Goal: Task Accomplishment & Management: Use online tool/utility

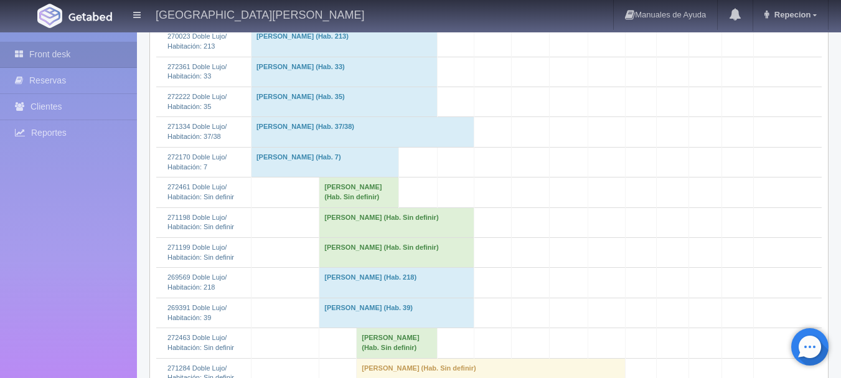
scroll to position [311, 0]
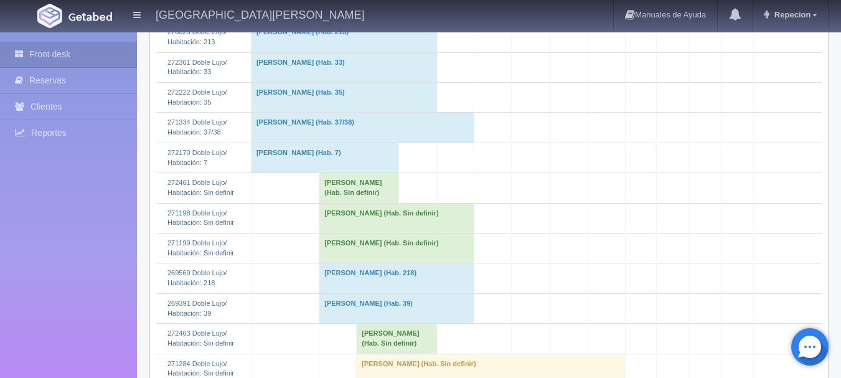
click at [338, 201] on td "[PERSON_NAME] (Hab. Sin definir)" at bounding box center [359, 188] width 80 height 30
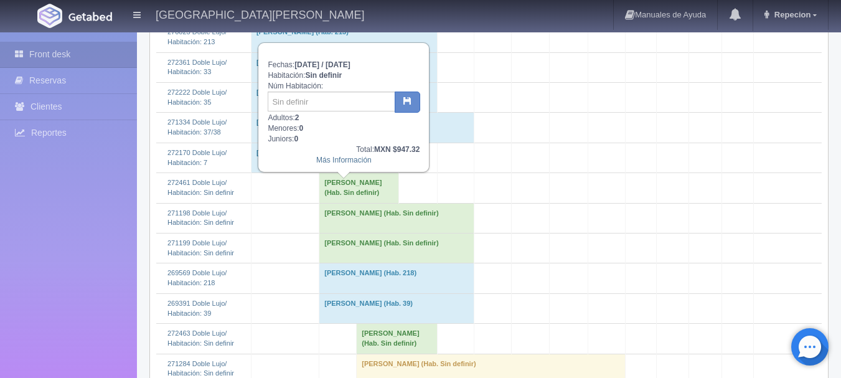
click at [337, 197] on td "MARIA GUADALUPE VALLEJO CASTELLANOS (Hab. Sin definir)" at bounding box center [359, 188] width 80 height 30
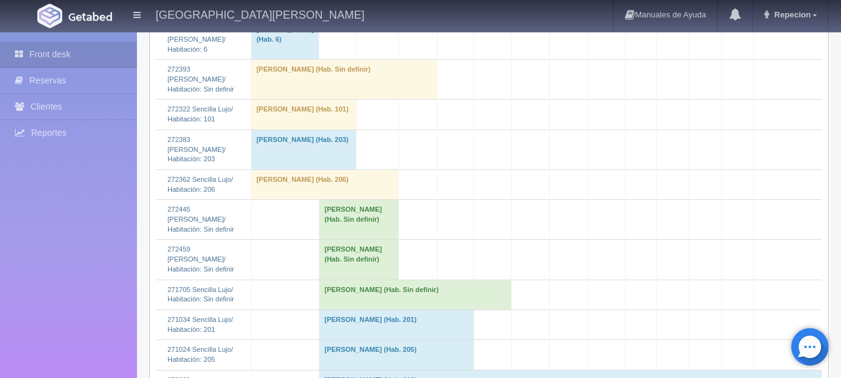
scroll to position [1369, 0]
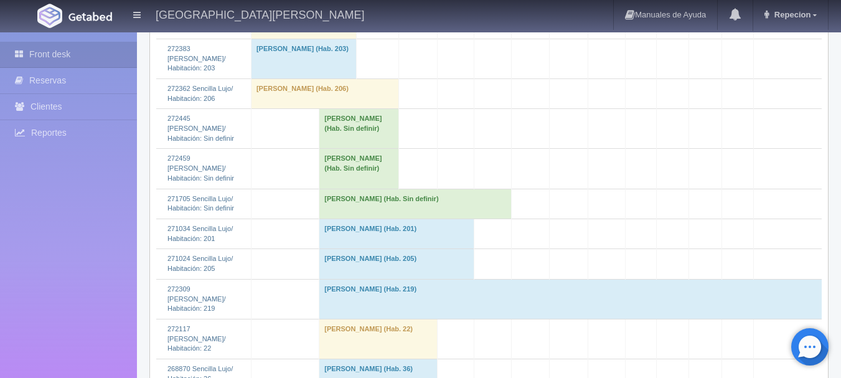
click at [327, 189] on td "JULIAN JAVIER MEDINA RANGEL (Hab. Sin definir)" at bounding box center [359, 169] width 80 height 40
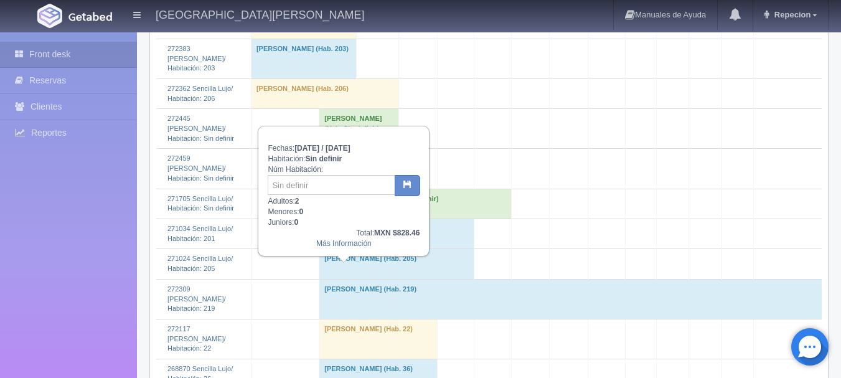
click at [327, 189] on td "JULIAN JAVIER MEDINA RANGEL (Hab. Sin definir)" at bounding box center [359, 169] width 80 height 40
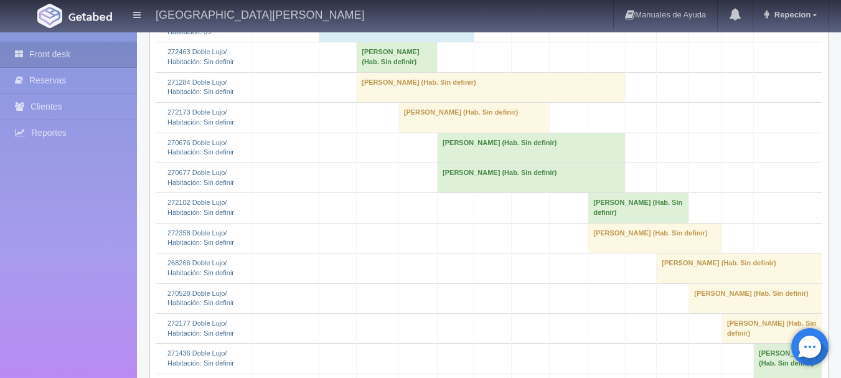
scroll to position [560, 0]
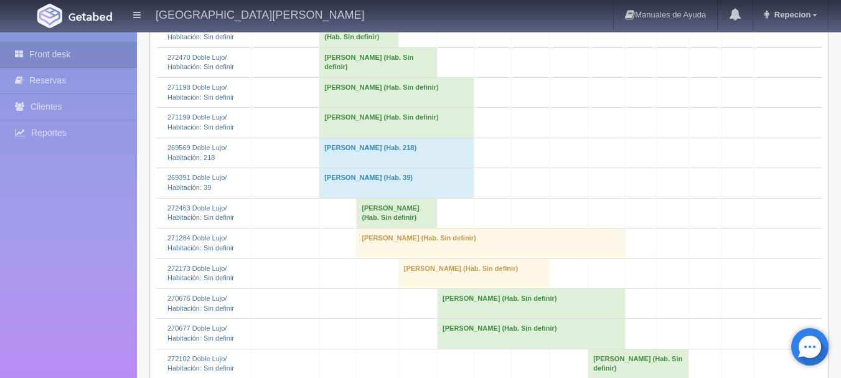
scroll to position [436, 0]
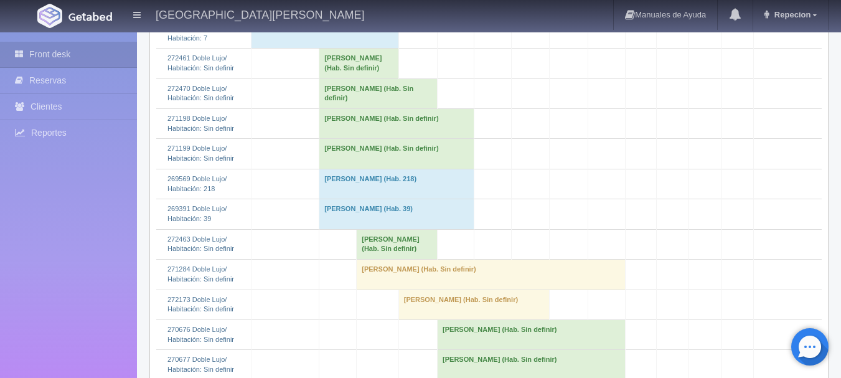
click at [401, 259] on td "[PERSON_NAME] (Hab. Sin definir)" at bounding box center [397, 244] width 81 height 30
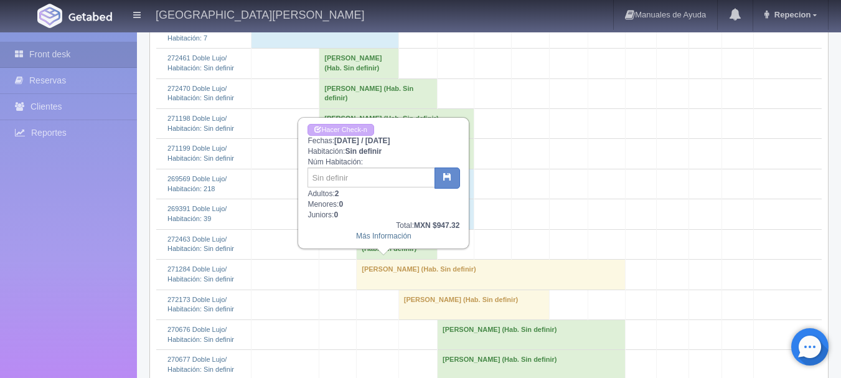
click at [401, 259] on td "[PERSON_NAME] (Hab. Sin definir)" at bounding box center [397, 244] width 81 height 30
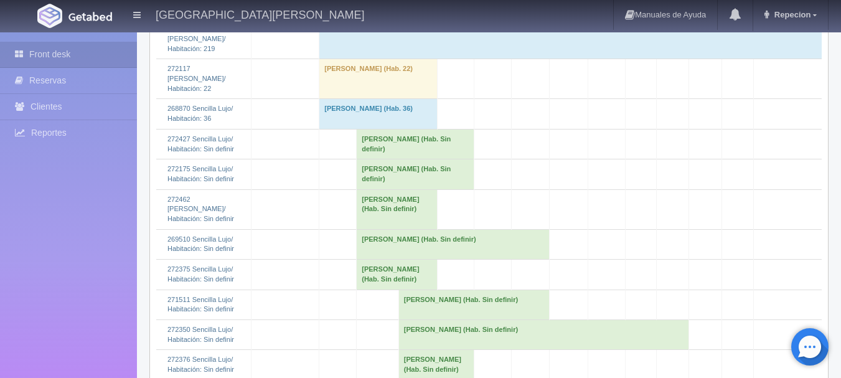
scroll to position [1681, 0]
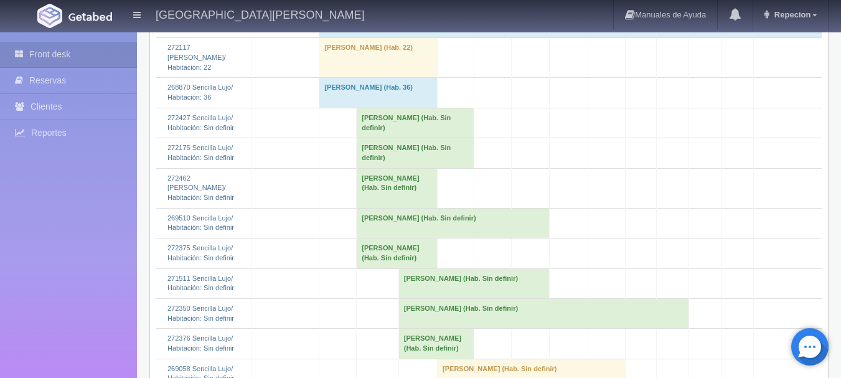
click at [373, 208] on td "Julian Javier Medina Rangel (Hab. Sin definir)" at bounding box center [397, 188] width 81 height 40
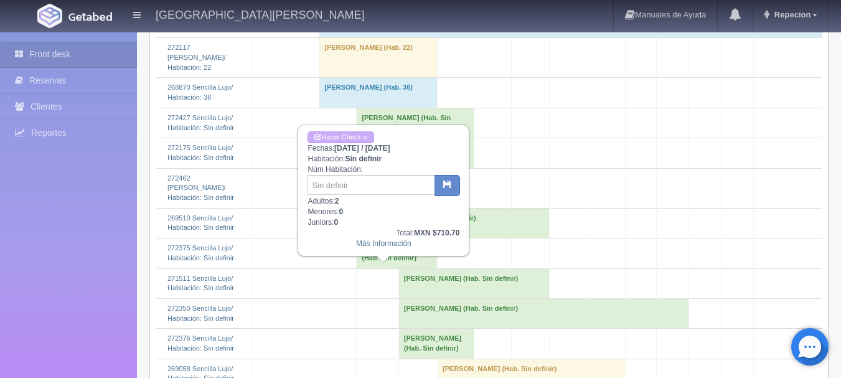
click at [373, 208] on td "Julian Javier Medina Rangel (Hab. Sin definir)" at bounding box center [397, 188] width 81 height 40
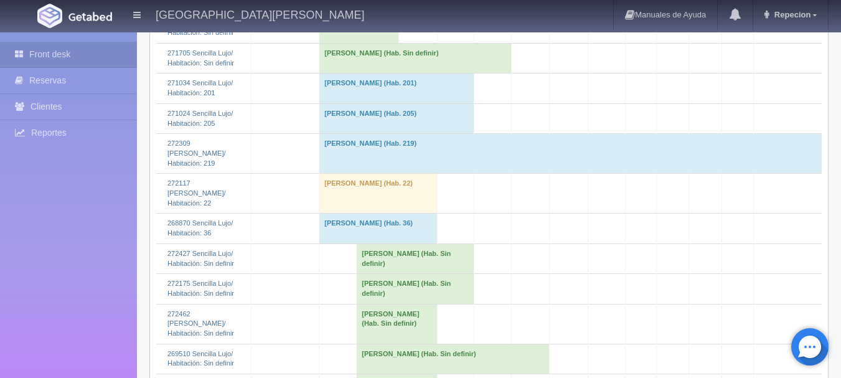
scroll to position [1494, 0]
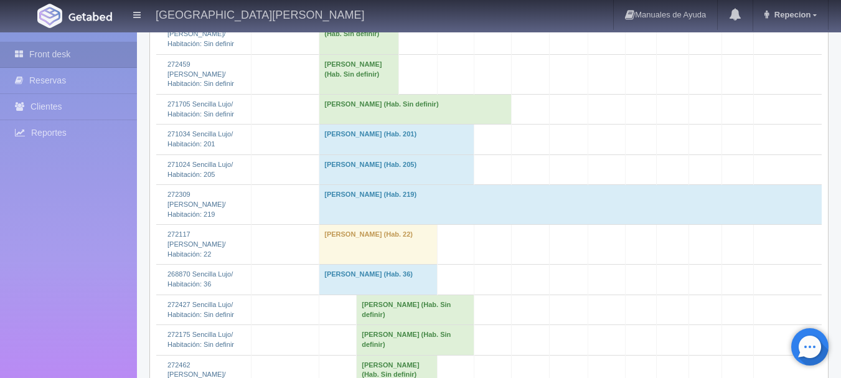
click at [360, 94] on td "JULIAN JAVIER MEDINA RANGEL (Hab. Sin definir)" at bounding box center [359, 74] width 80 height 40
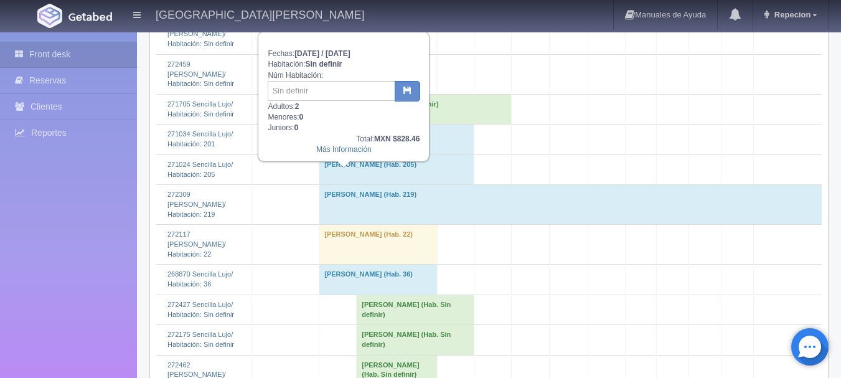
click at [360, 94] on td "JULIAN JAVIER MEDINA RANGEL (Hab. Sin definir)" at bounding box center [359, 74] width 80 height 40
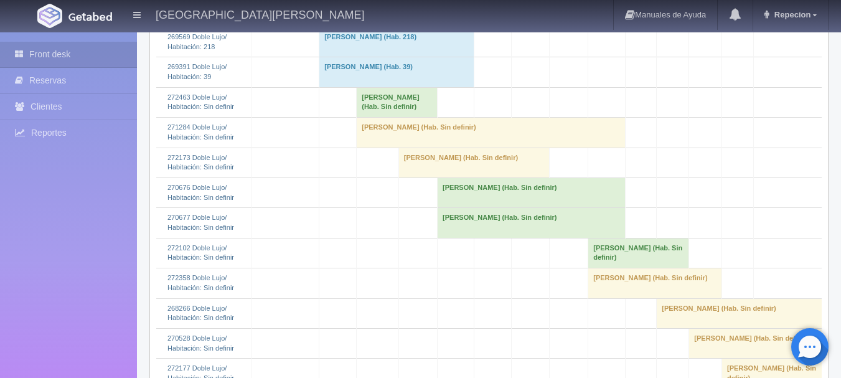
scroll to position [560, 0]
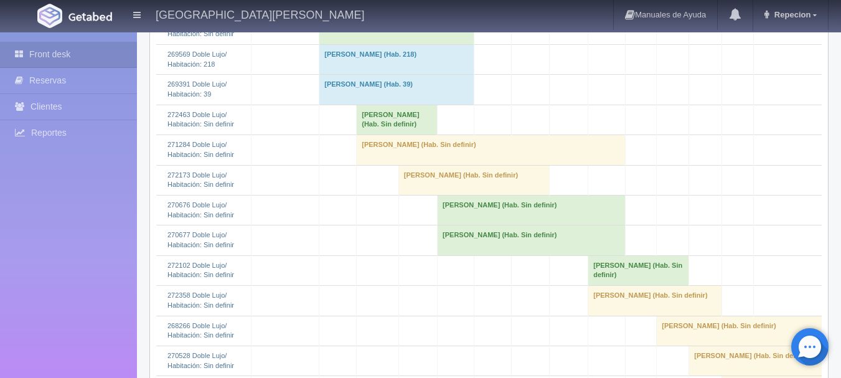
click at [406, 134] on td "[PERSON_NAME] (Hab. Sin definir)" at bounding box center [397, 120] width 81 height 30
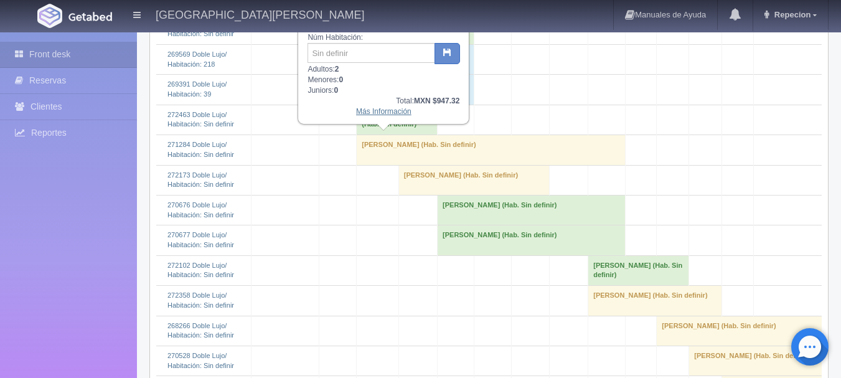
click at [383, 116] on link "Más Información" at bounding box center [383, 111] width 55 height 9
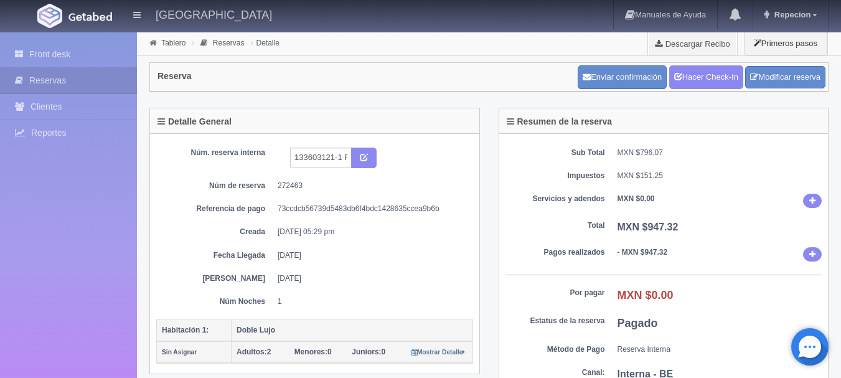
scroll to position [62, 0]
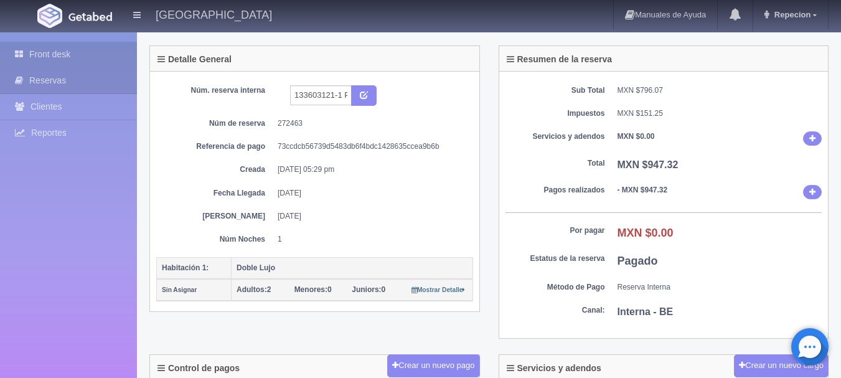
click at [60, 50] on link "Front desk" at bounding box center [68, 55] width 137 height 26
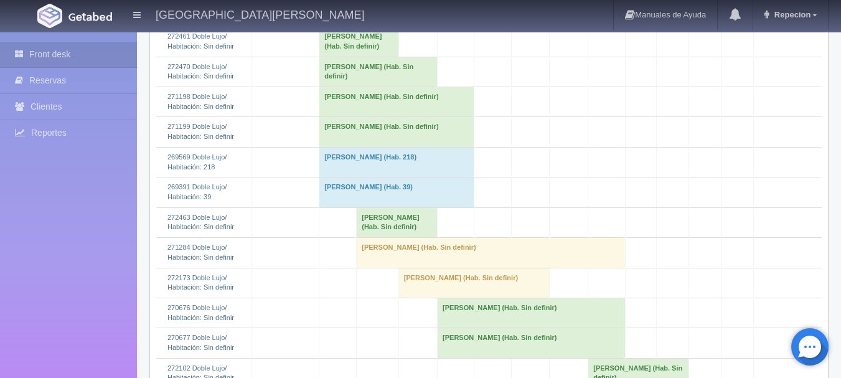
scroll to position [436, 0]
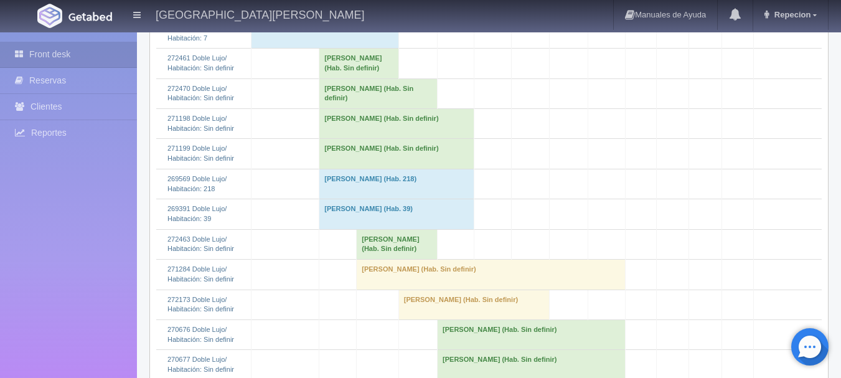
click at [351, 72] on td "[PERSON_NAME] (Hab. Sin definir)" at bounding box center [359, 64] width 80 height 30
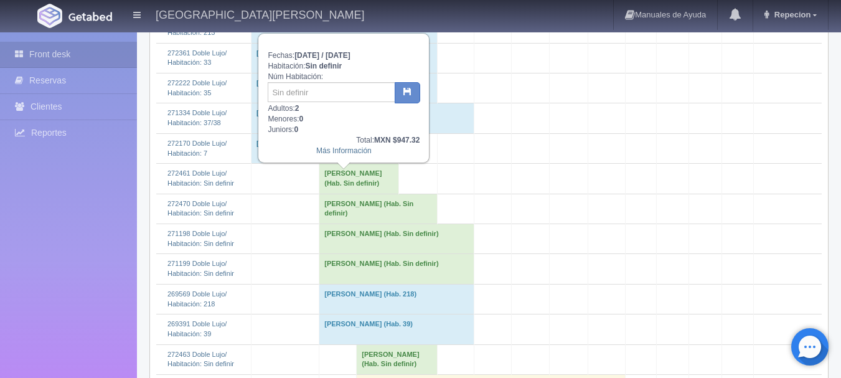
scroll to position [311, 0]
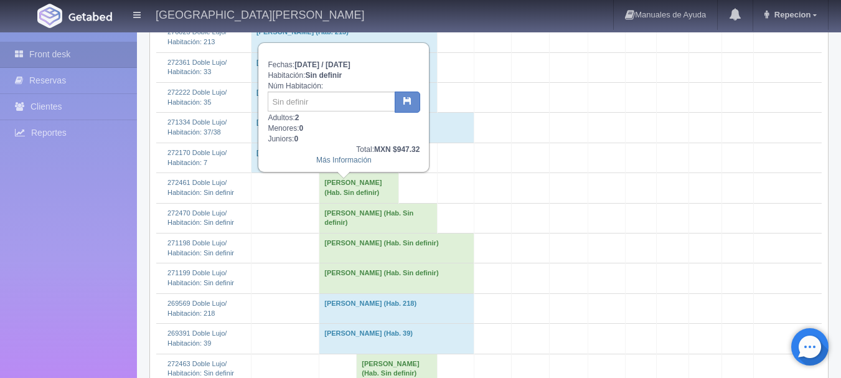
click at [362, 199] on td "MARIA GUADALUPE VALLEJO CASTELLANOS (Hab. Sin definir)" at bounding box center [359, 188] width 80 height 30
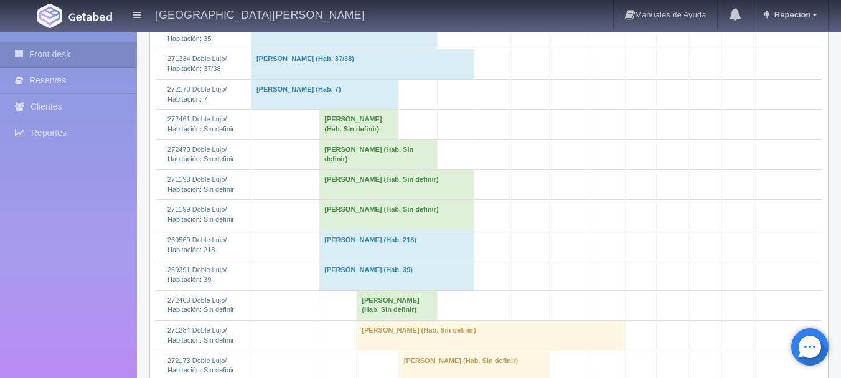
scroll to position [498, 0]
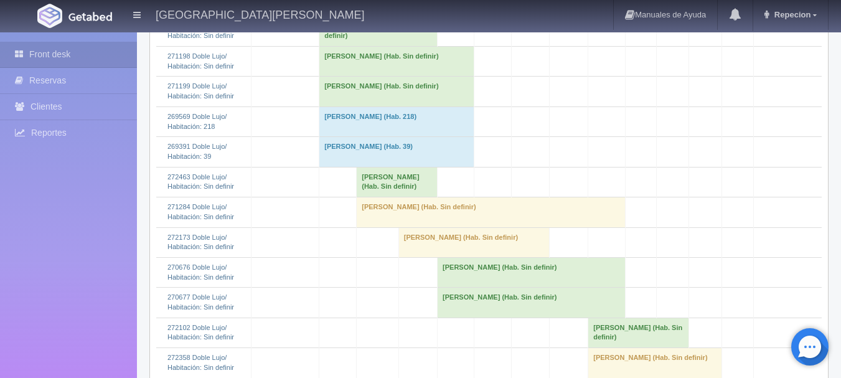
click at [376, 197] on td "MARIA GUADALUPE VALLEJO CASTELLANOS (Hab. Sin definir)" at bounding box center [397, 182] width 81 height 30
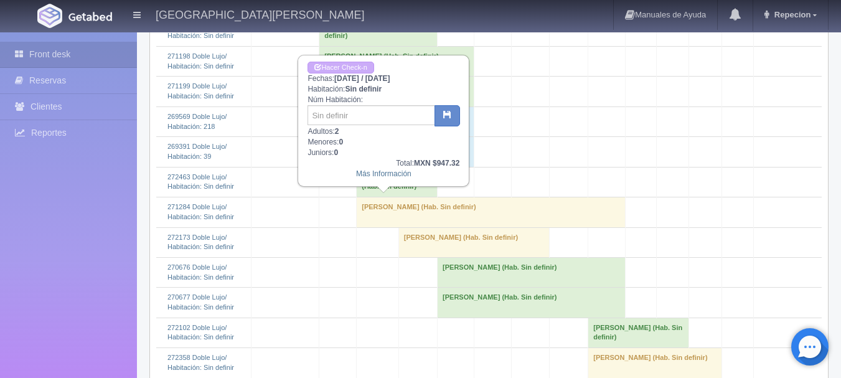
click at [376, 197] on td "MARIA GUADALUPE VALLEJO CASTELLANOS (Hab. Sin definir)" at bounding box center [397, 182] width 81 height 30
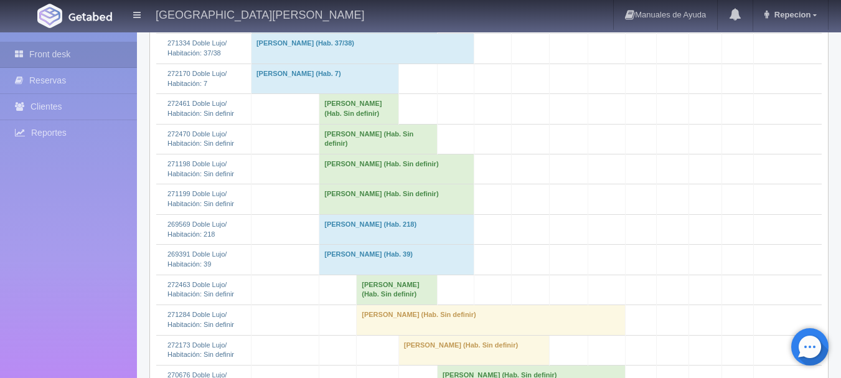
scroll to position [373, 0]
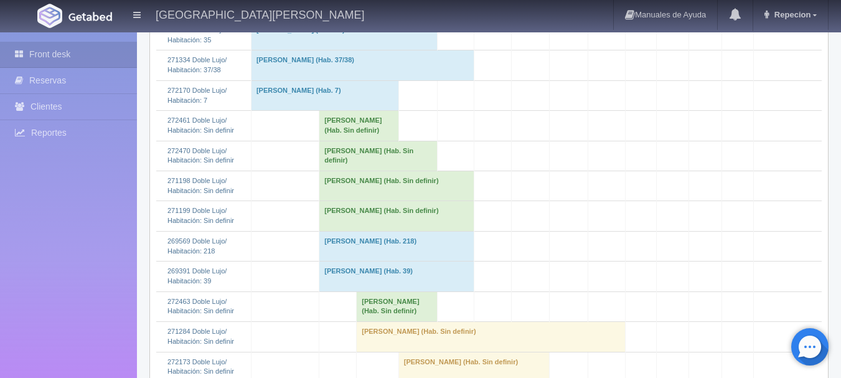
click at [357, 133] on td "[PERSON_NAME] (Hab. Sin definir)" at bounding box center [359, 126] width 80 height 30
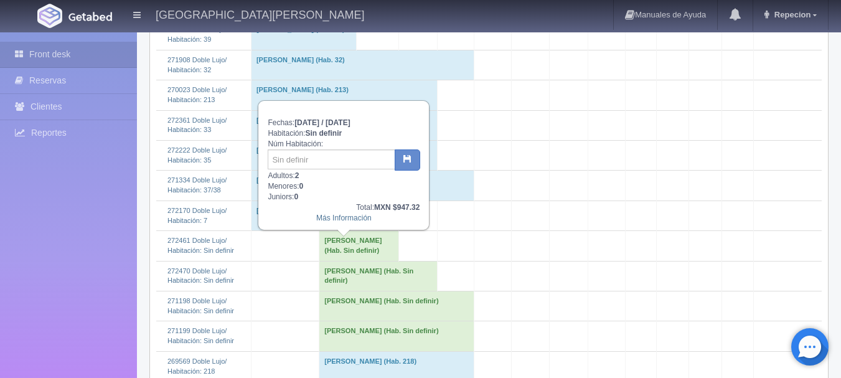
scroll to position [249, 0]
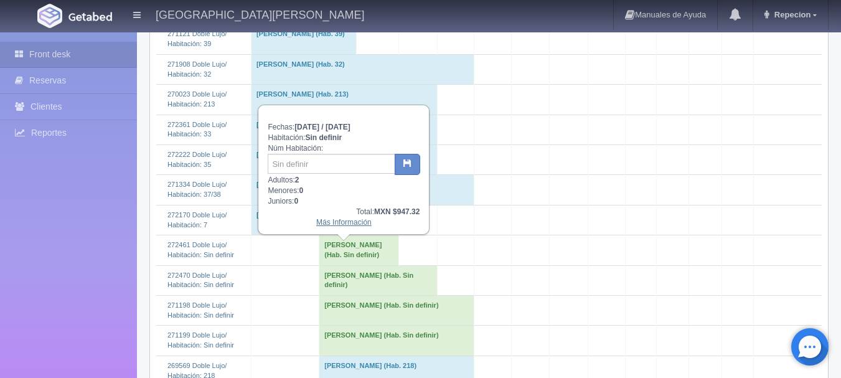
click at [347, 225] on link "Más Información" at bounding box center [343, 222] width 55 height 9
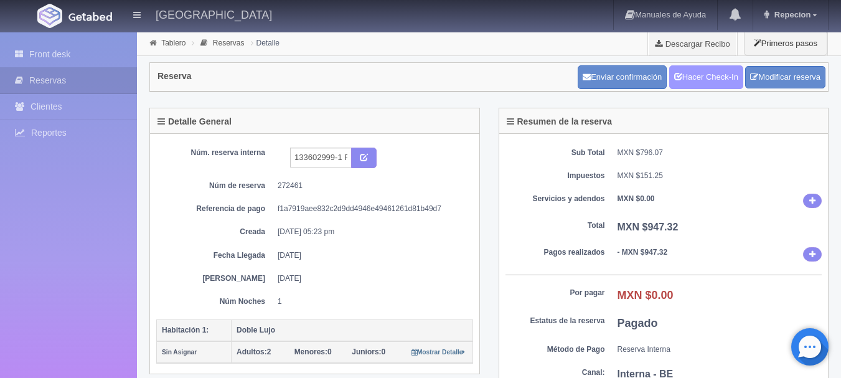
click at [709, 87] on link "Hacer Check-In" at bounding box center [706, 77] width 74 height 24
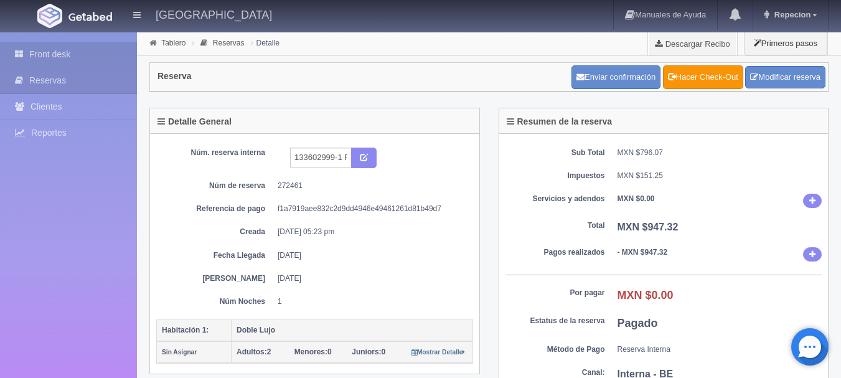
click at [49, 52] on link "Front desk" at bounding box center [68, 55] width 137 height 26
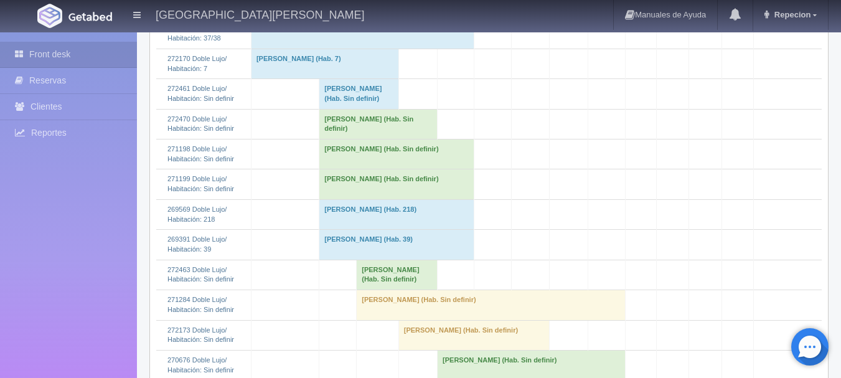
scroll to position [436, 0]
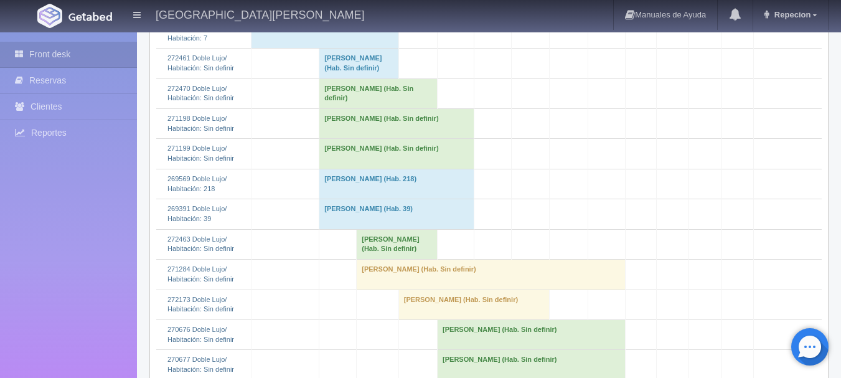
click at [381, 259] on td "[PERSON_NAME] (Hab. Sin definir)" at bounding box center [397, 244] width 81 height 30
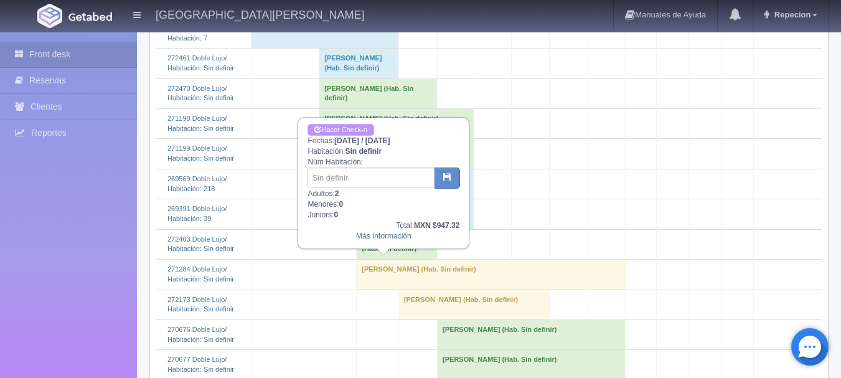
click at [350, 128] on link "Hacer Check-n" at bounding box center [340, 130] width 66 height 12
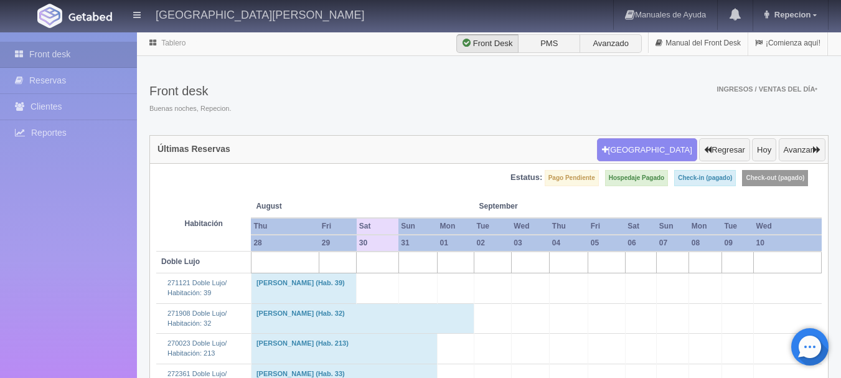
scroll to position [436, 0]
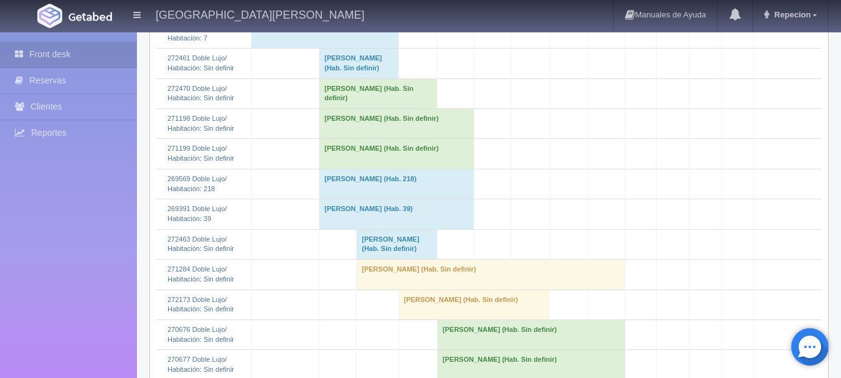
click at [361, 78] on td "[PERSON_NAME] (Hab. Sin definir)" at bounding box center [359, 64] width 80 height 30
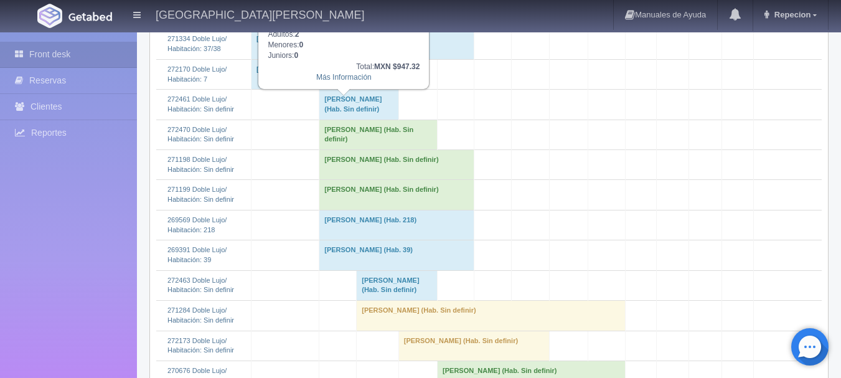
scroll to position [373, 0]
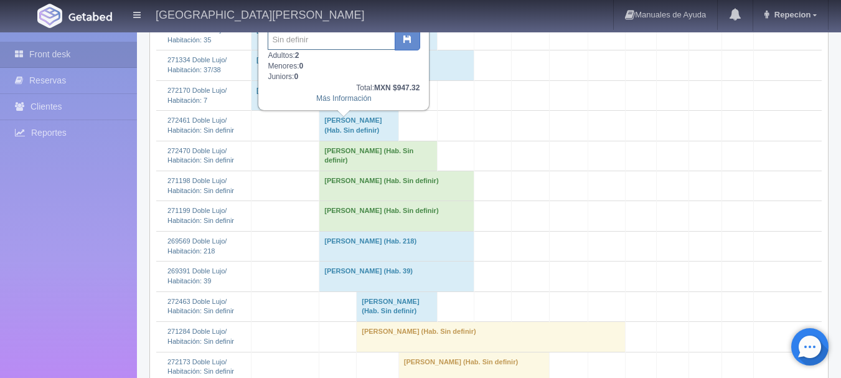
click at [355, 43] on input "text" at bounding box center [332, 40] width 128 height 20
type input "41"
click at [411, 35] on icon "button" at bounding box center [407, 39] width 8 height 8
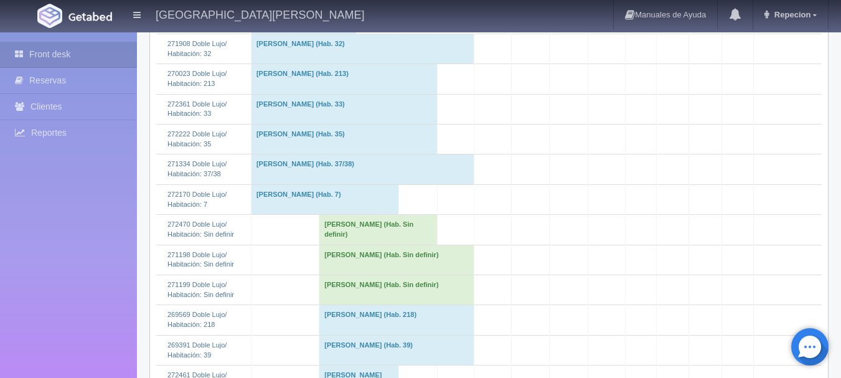
scroll to position [373, 0]
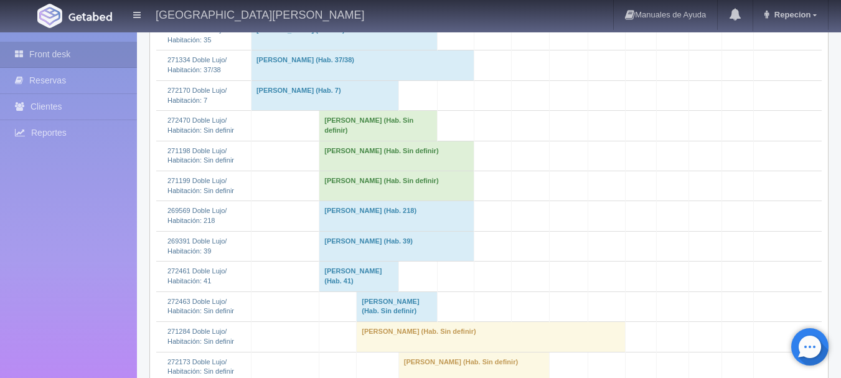
click at [383, 321] on td "MARIA GUADALUPE VALLEJO CASTELLANOS (Hab. Sin definir)" at bounding box center [397, 306] width 81 height 30
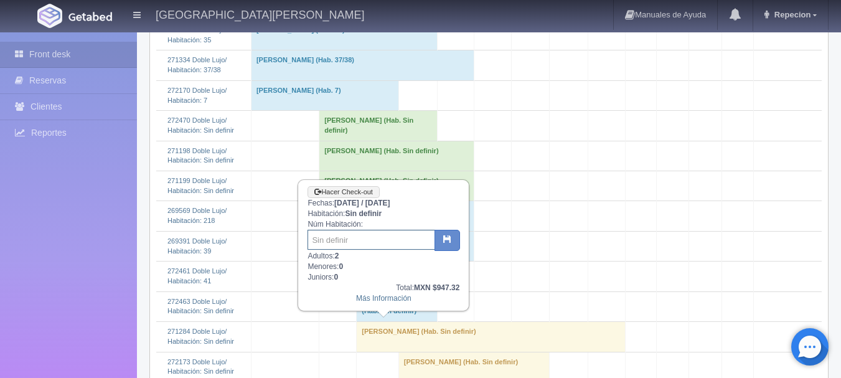
click at [373, 238] on input "text" at bounding box center [371, 240] width 128 height 20
type input "41"
click at [448, 237] on icon "button" at bounding box center [447, 239] width 8 height 8
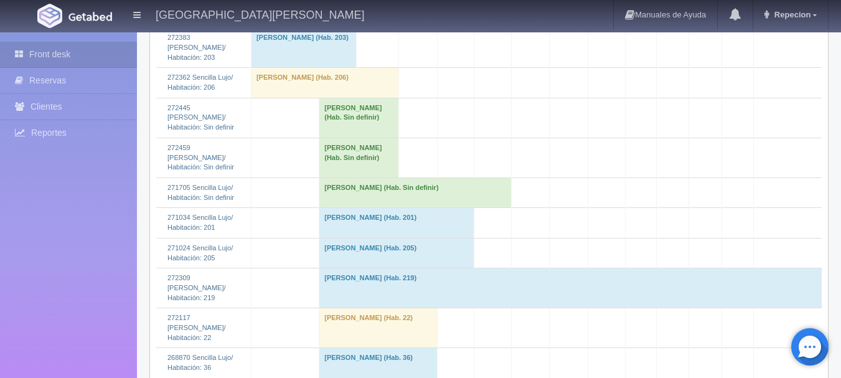
scroll to position [1432, 0]
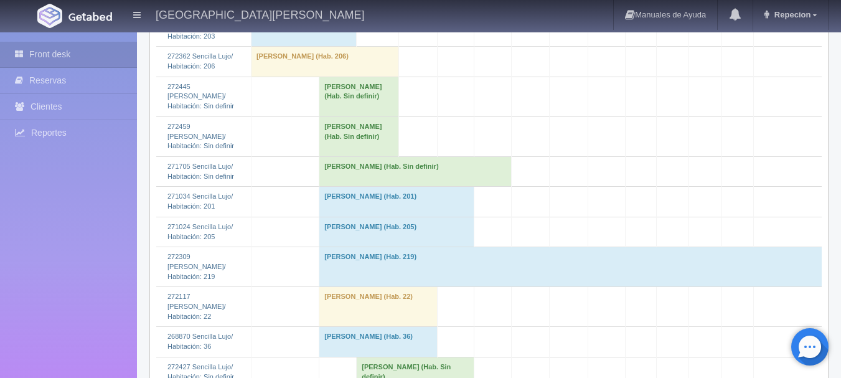
click at [330, 156] on td "[PERSON_NAME] (Hab. Sin definir)" at bounding box center [359, 136] width 80 height 40
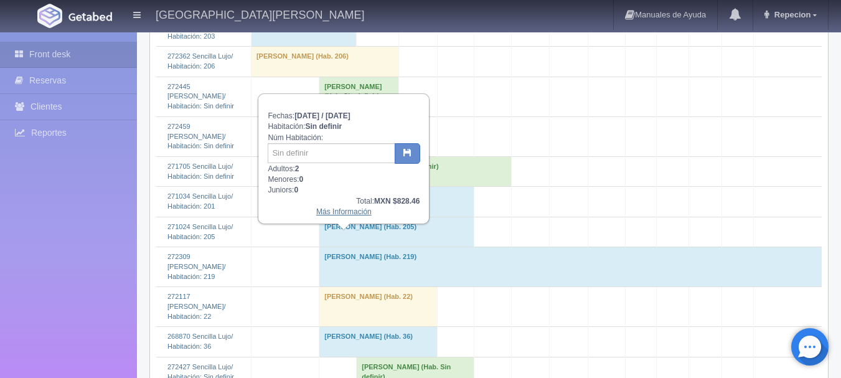
click at [331, 213] on link "Más Información" at bounding box center [343, 211] width 55 height 9
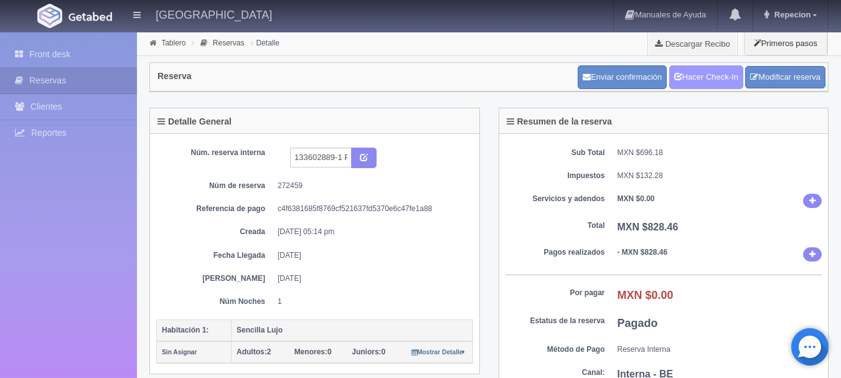
click at [704, 73] on link "Hacer Check-In" at bounding box center [706, 77] width 74 height 24
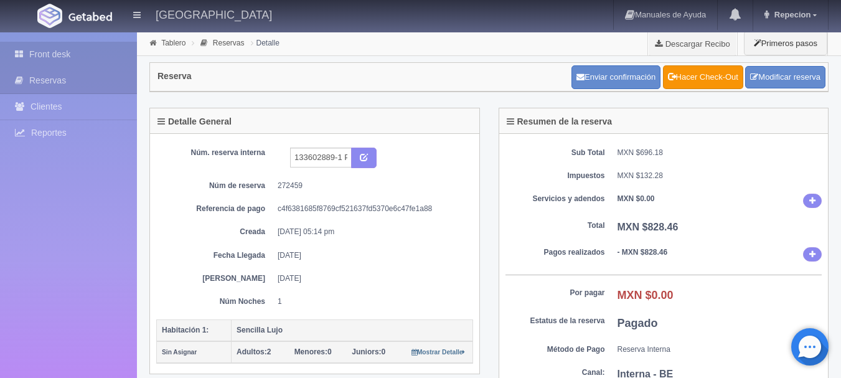
click at [30, 53] on link "Front desk" at bounding box center [68, 55] width 137 height 26
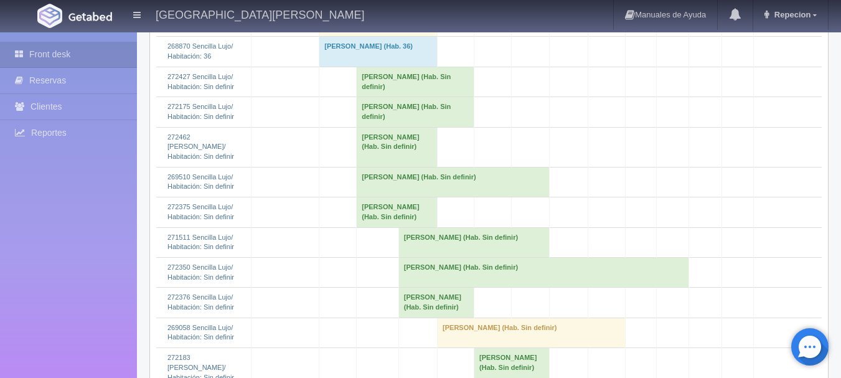
scroll to position [1743, 0]
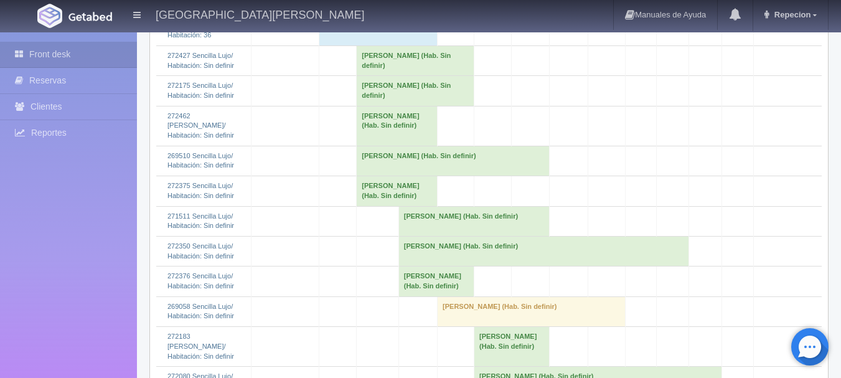
click at [381, 146] on td "[PERSON_NAME] (Hab. Sin definir)" at bounding box center [397, 126] width 81 height 40
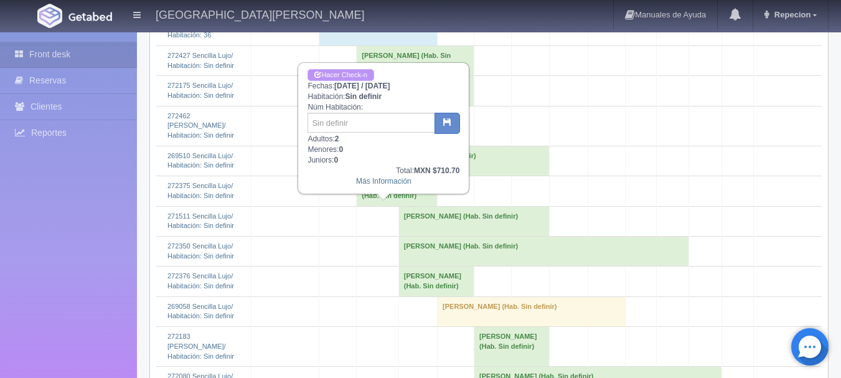
click at [352, 75] on link "Hacer Check-n" at bounding box center [340, 75] width 66 height 12
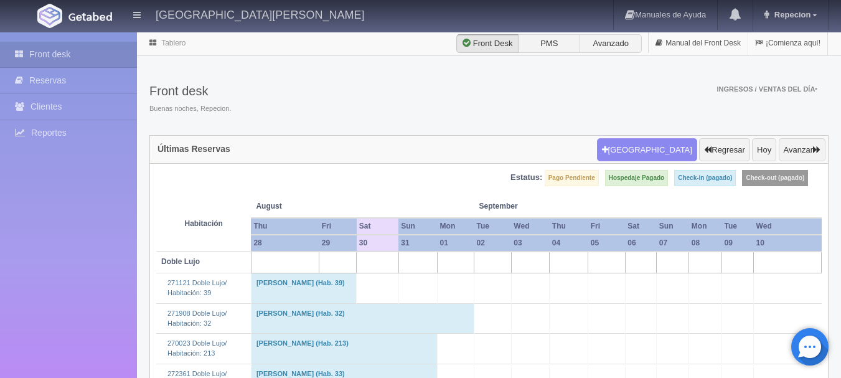
scroll to position [1743, 0]
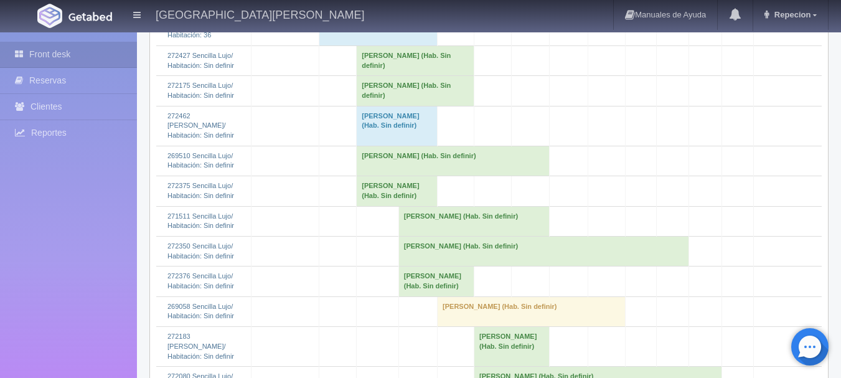
click at [381, 146] on td "[PERSON_NAME] (Hab. Sin definir)" at bounding box center [397, 126] width 81 height 40
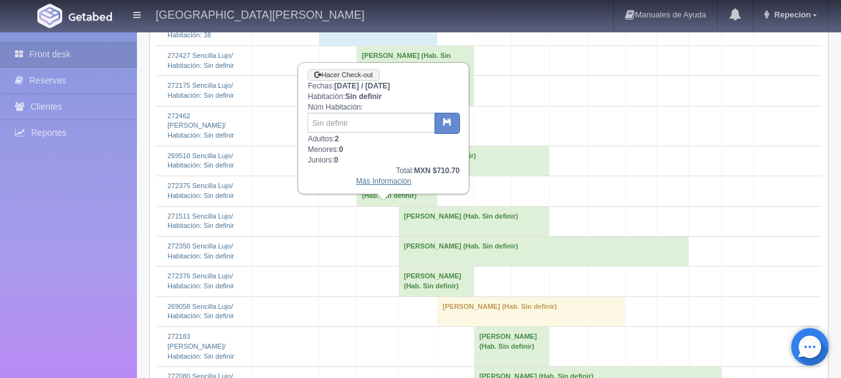
click at [390, 183] on link "Más Información" at bounding box center [383, 181] width 55 height 9
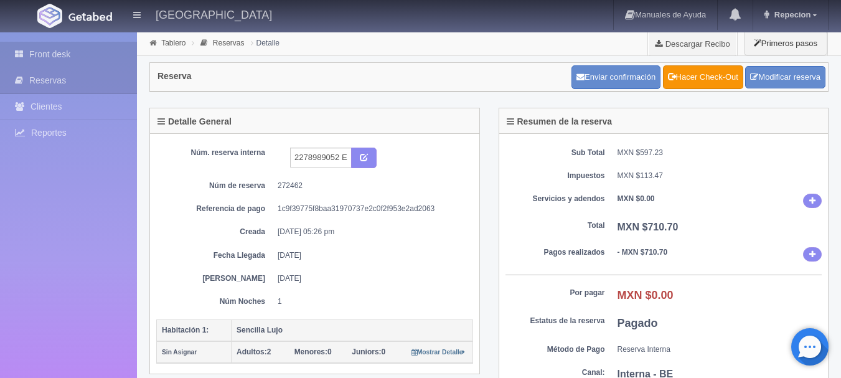
click at [46, 57] on link "Front desk" at bounding box center [68, 55] width 137 height 26
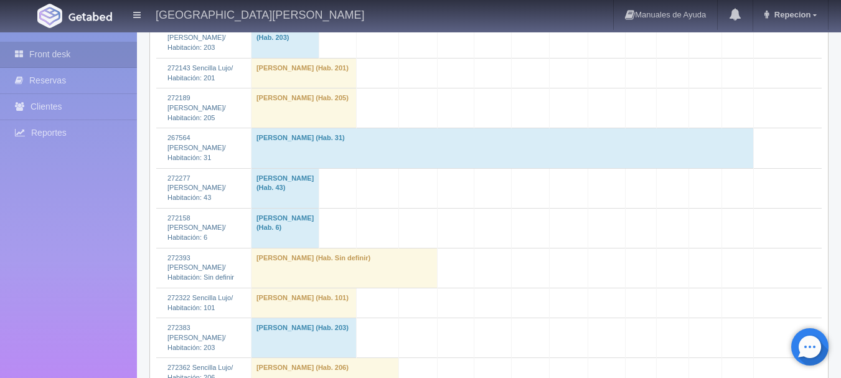
scroll to position [1432, 0]
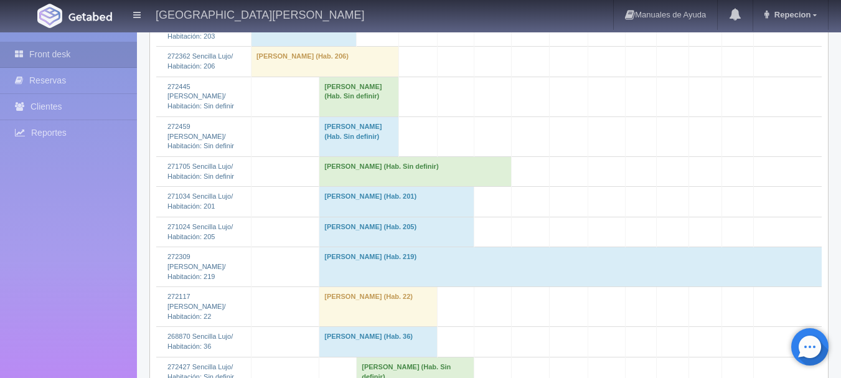
click at [325, 156] on td "JULIAN JAVIER MEDINA RANGEL (Hab. Sin definir)" at bounding box center [359, 136] width 80 height 40
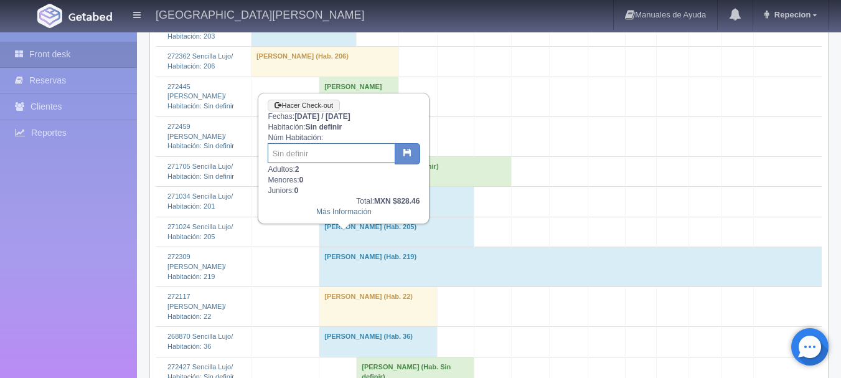
click at [316, 151] on input "text" at bounding box center [332, 153] width 128 height 20
type input "42"
click at [405, 155] on icon "button" at bounding box center [407, 152] width 8 height 8
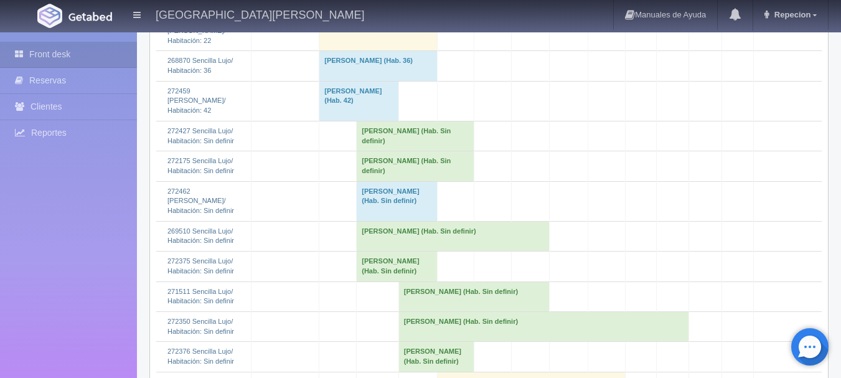
scroll to position [1743, 0]
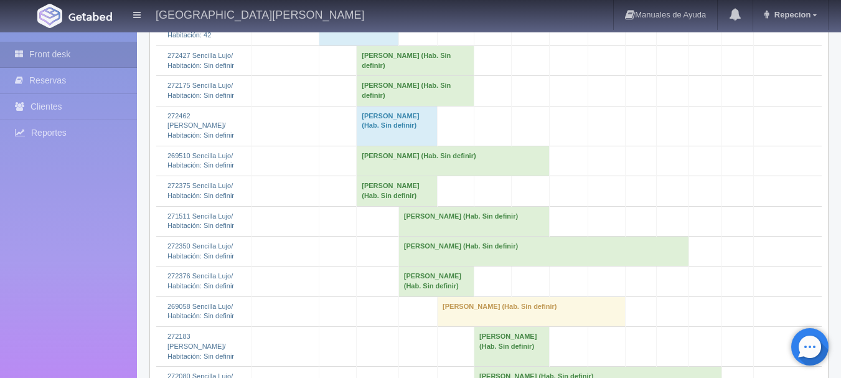
click at [364, 146] on td "Julian Javier Medina Rangel (Hab. Sin definir)" at bounding box center [397, 126] width 81 height 40
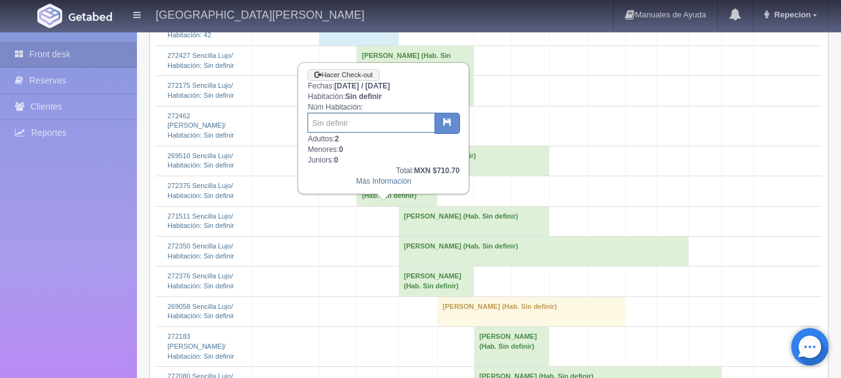
click at [335, 121] on input "text" at bounding box center [371, 123] width 128 height 20
type input "42"
click at [449, 122] on icon "button" at bounding box center [447, 122] width 8 height 8
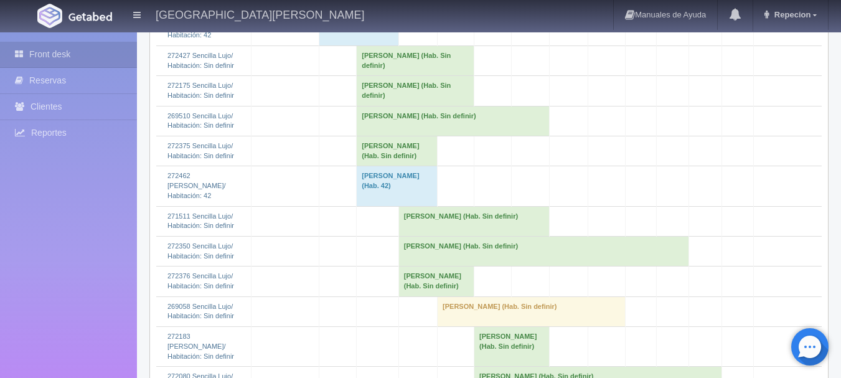
scroll to position [1805, 0]
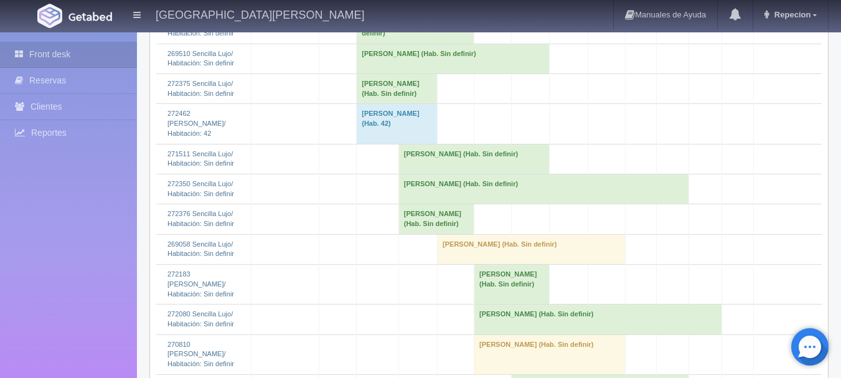
click at [365, 44] on td "Sonia De Anda (Hab. Sin definir)" at bounding box center [416, 29] width 118 height 30
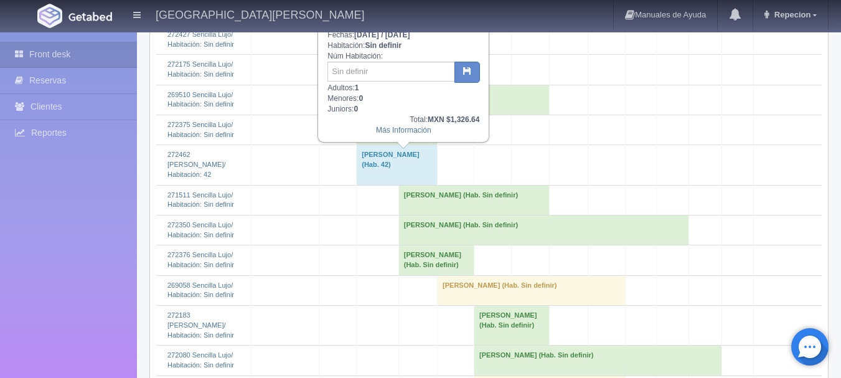
scroll to position [1743, 0]
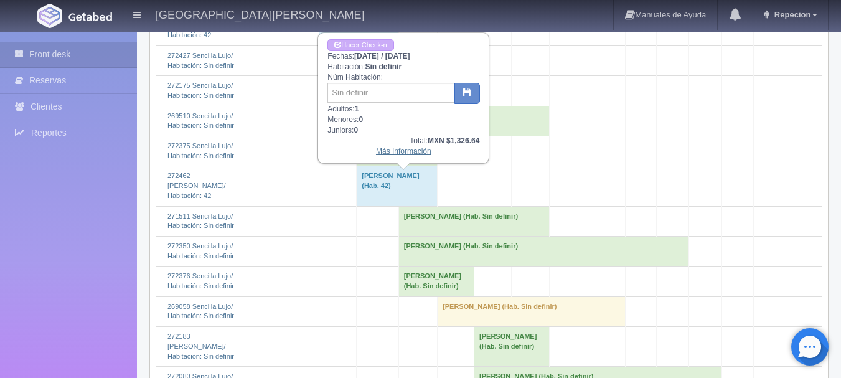
click at [398, 152] on link "Más Información" at bounding box center [403, 151] width 55 height 9
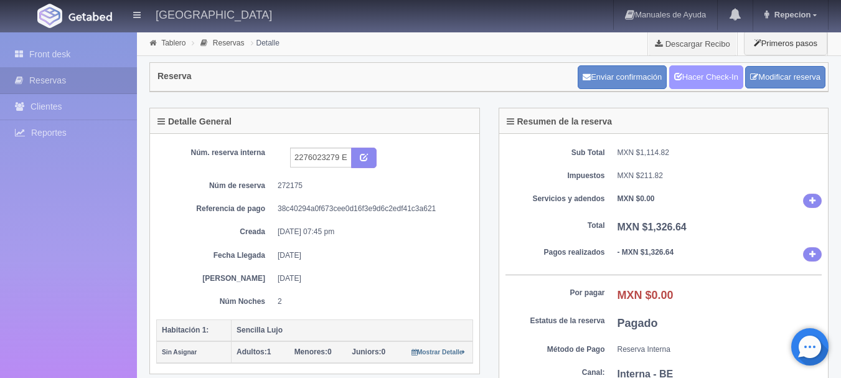
click at [697, 83] on link "Hacer Check-In" at bounding box center [706, 77] width 74 height 24
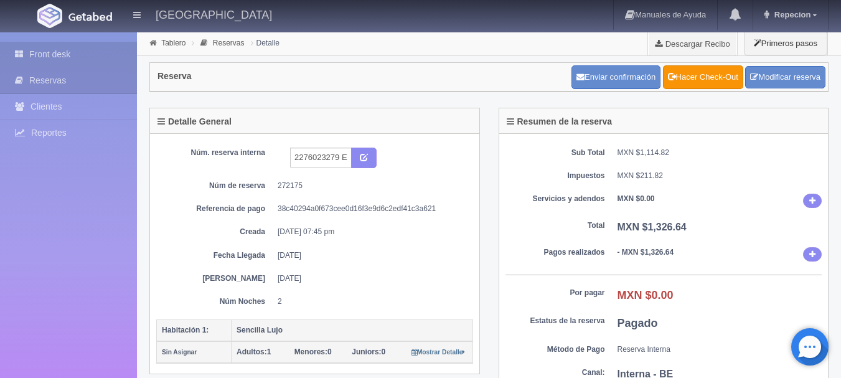
click at [44, 57] on link "Front desk" at bounding box center [68, 55] width 137 height 26
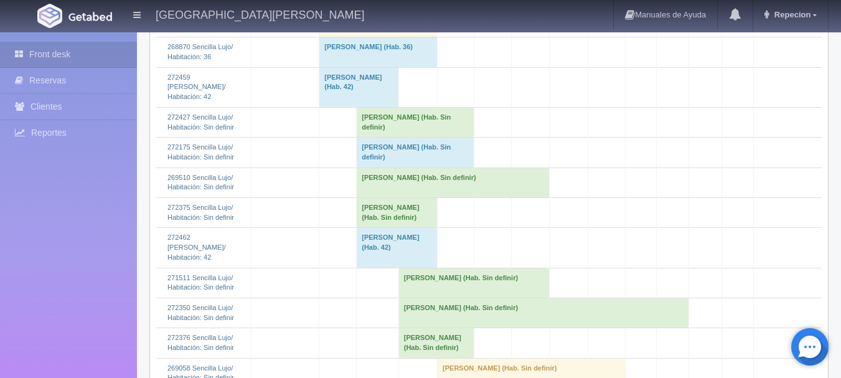
scroll to position [1743, 0]
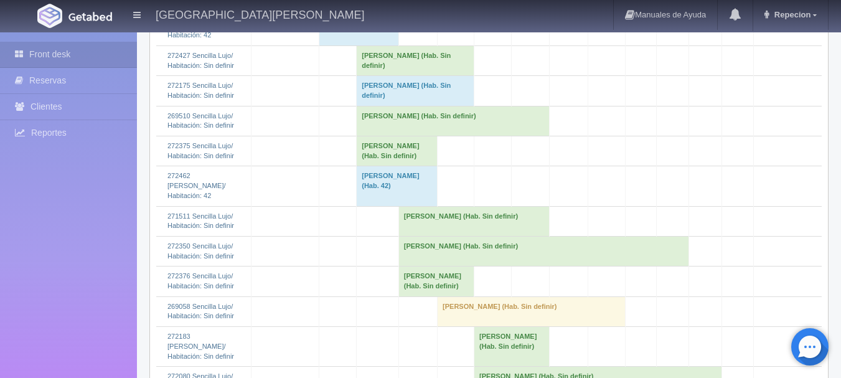
click at [381, 106] on td "[PERSON_NAME] (Hab. Sin definir)" at bounding box center [416, 91] width 118 height 30
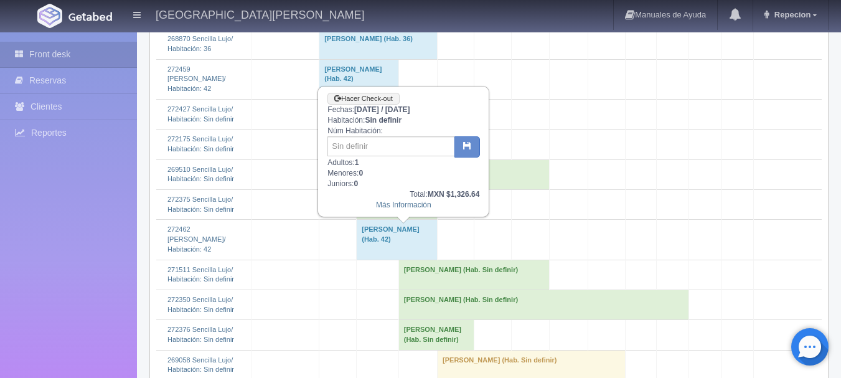
scroll to position [1618, 0]
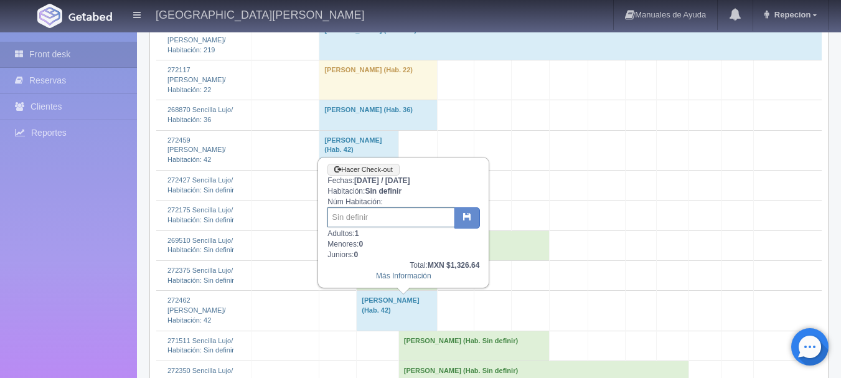
click at [375, 215] on input "text" at bounding box center [391, 217] width 128 height 20
type input "203"
click at [466, 220] on icon "button" at bounding box center [467, 216] width 8 height 8
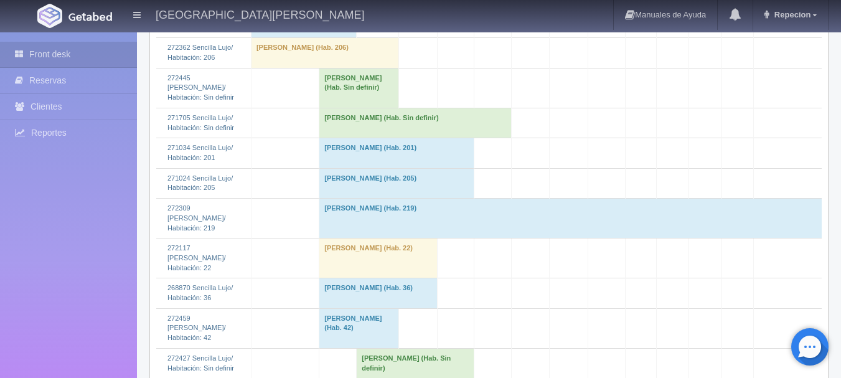
scroll to position [1494, 0]
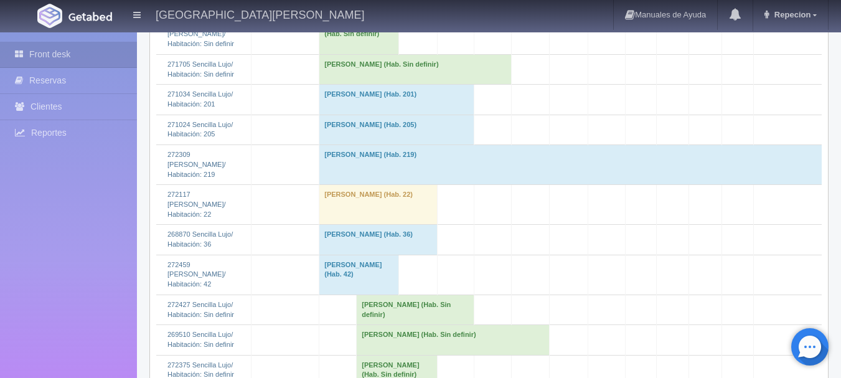
click at [359, 84] on td "Ana Yeli Guzman Gabriel (Hab. Sin definir)" at bounding box center [415, 69] width 192 height 30
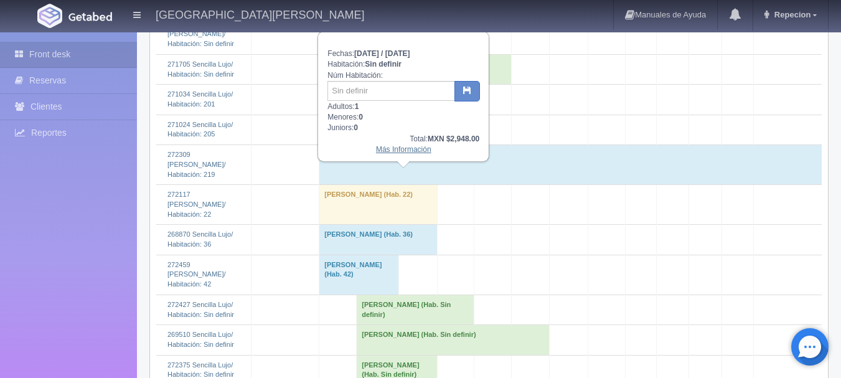
click at [395, 152] on link "Más Información" at bounding box center [403, 149] width 55 height 9
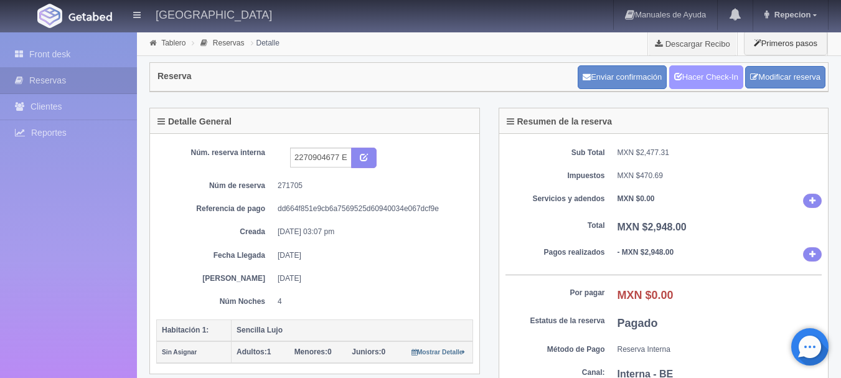
click at [716, 74] on link "Hacer Check-In" at bounding box center [706, 77] width 74 height 24
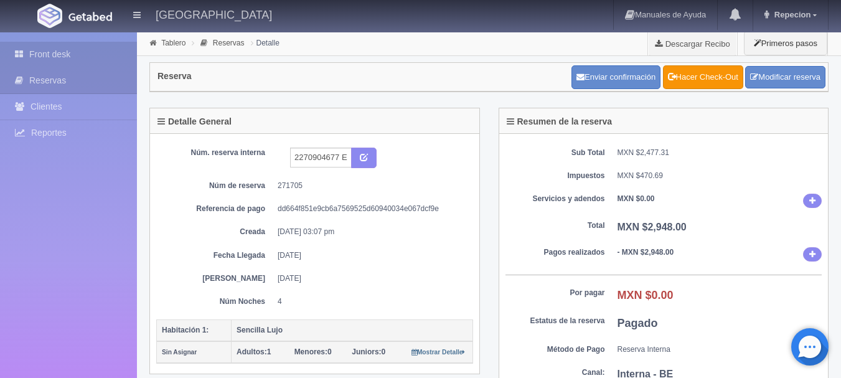
click at [59, 45] on link "Front desk" at bounding box center [68, 55] width 137 height 26
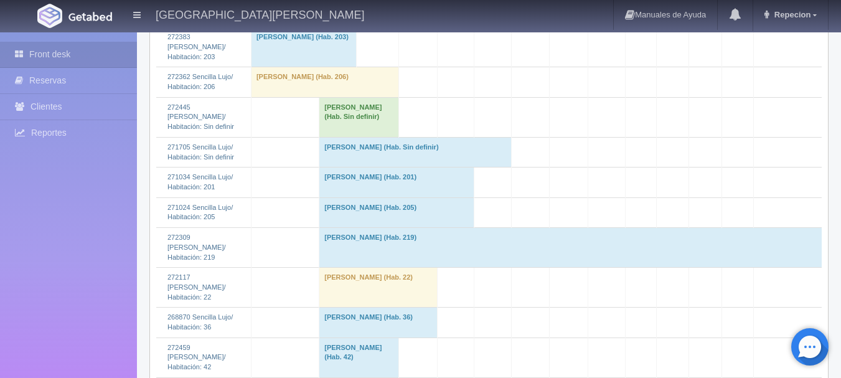
scroll to position [1432, 0]
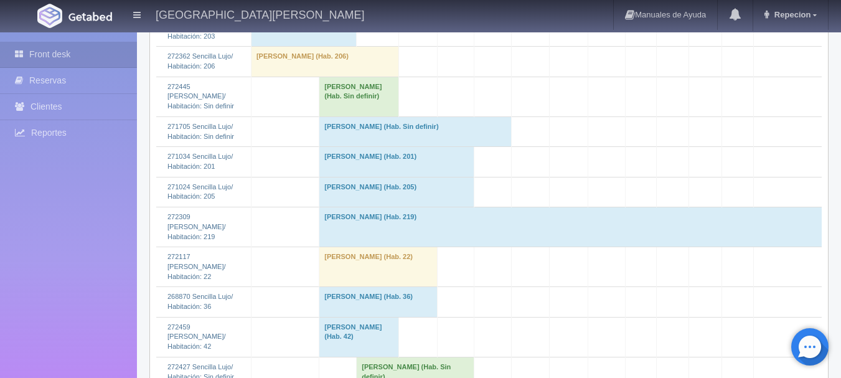
click at [354, 146] on td "Ana Yeli Guzman Gabriel (Hab. Sin definir)" at bounding box center [415, 131] width 192 height 30
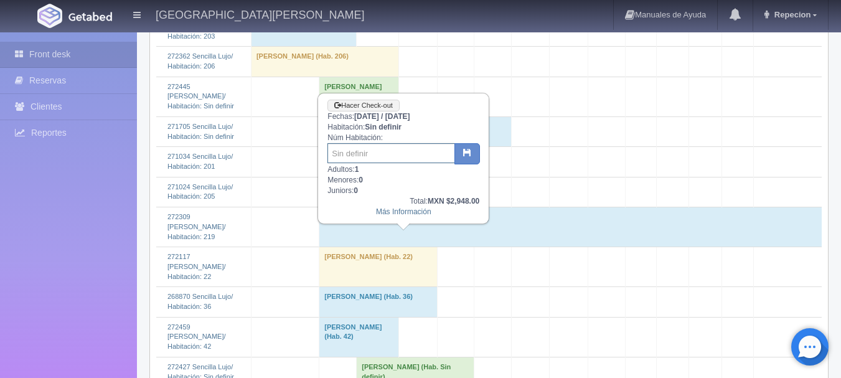
click at [350, 152] on input "text" at bounding box center [391, 153] width 128 height 20
type input "43"
click at [469, 152] on icon "button" at bounding box center [467, 152] width 8 height 8
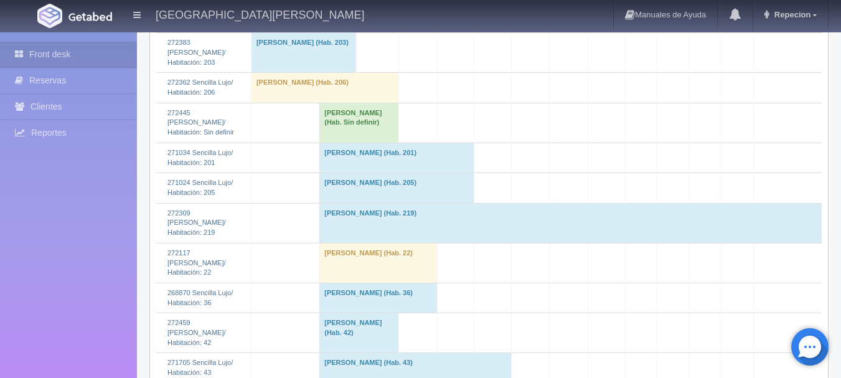
scroll to position [1432, 0]
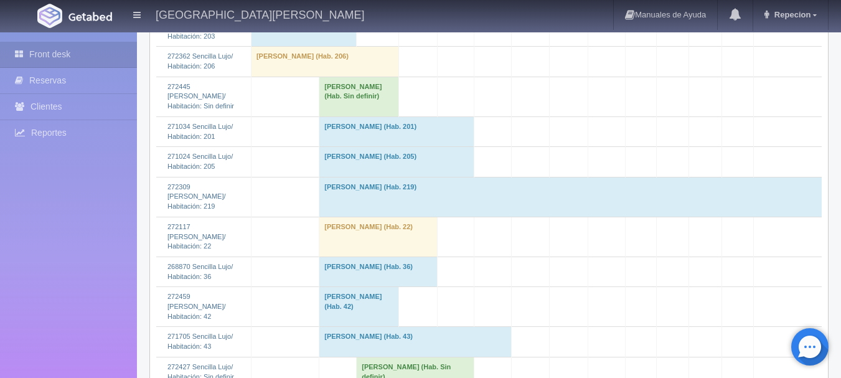
click at [332, 116] on td "Jose Alfredo Barajas De Santiago (Hab. Sin definir)" at bounding box center [359, 97] width 80 height 40
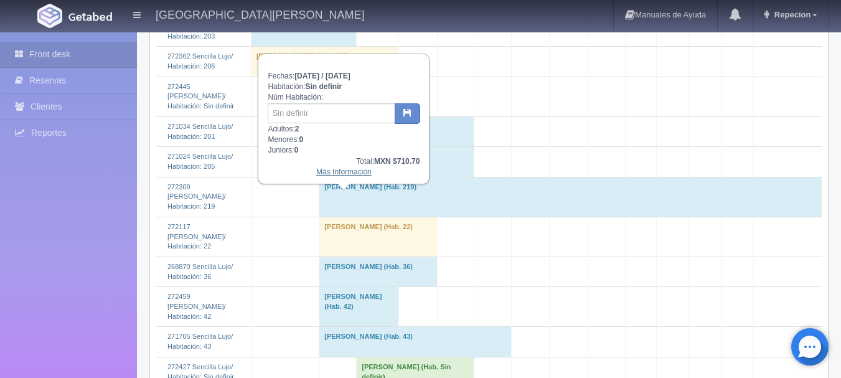
click at [345, 175] on link "Más Información" at bounding box center [343, 171] width 55 height 9
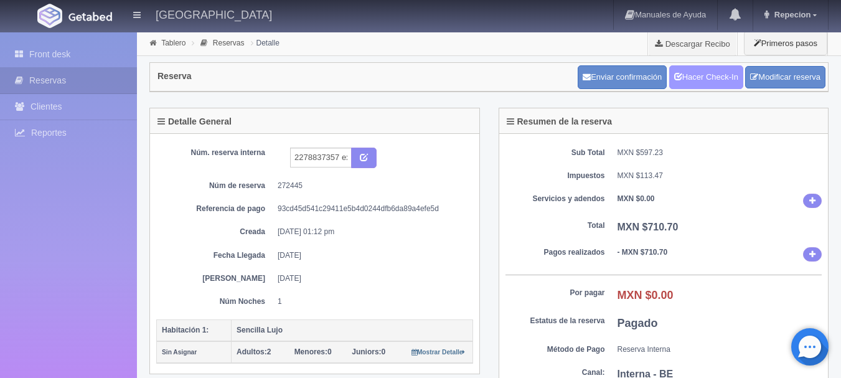
click at [708, 79] on link "Hacer Check-In" at bounding box center [706, 77] width 74 height 24
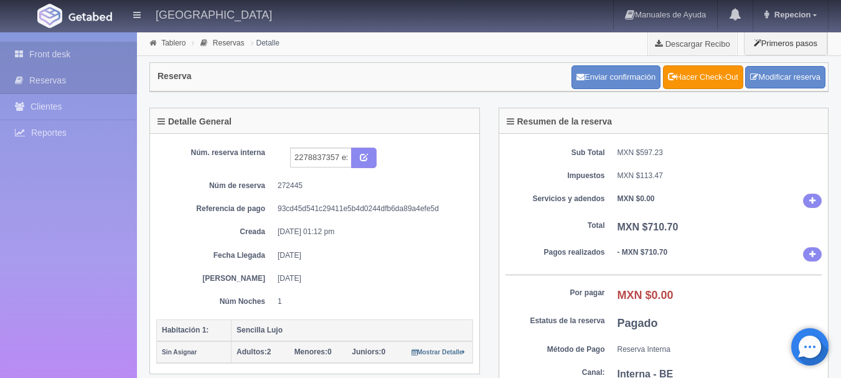
click at [63, 57] on link "Front desk" at bounding box center [68, 55] width 137 height 26
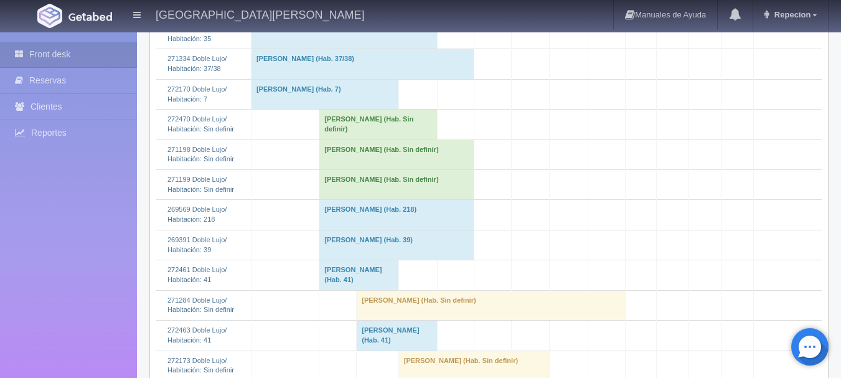
scroll to position [373, 0]
click at [342, 164] on td "[PERSON_NAME] (Hab. Sin definir)" at bounding box center [396, 156] width 155 height 30
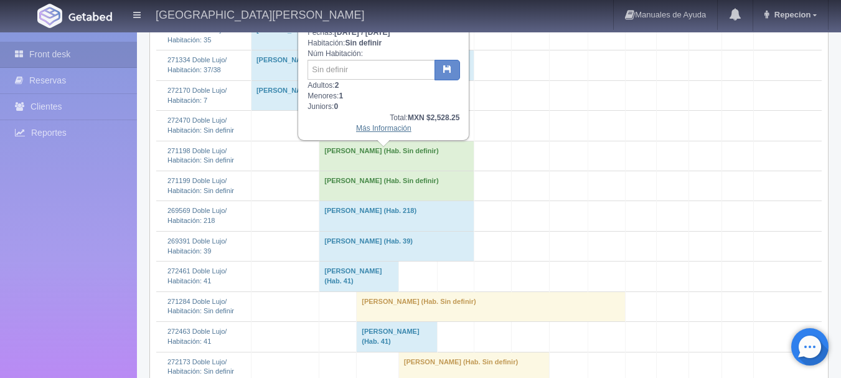
click at [376, 132] on link "Más Información" at bounding box center [383, 128] width 55 height 9
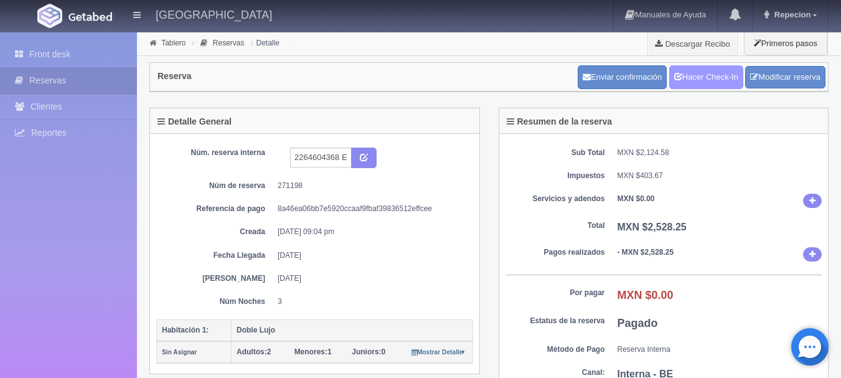
click at [700, 80] on link "Hacer Check-In" at bounding box center [706, 77] width 74 height 24
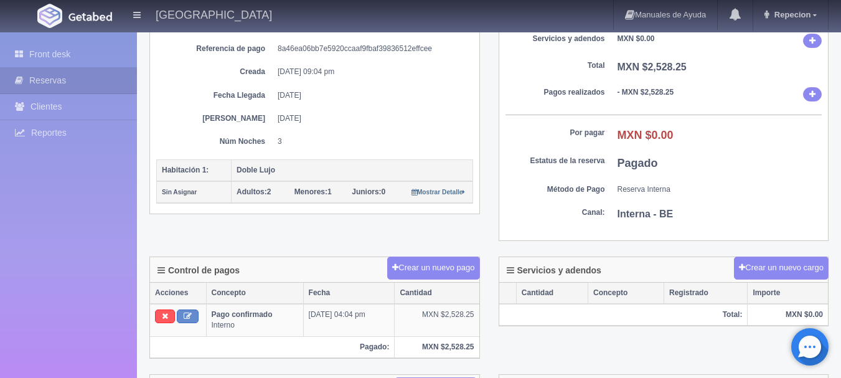
scroll to position [249, 0]
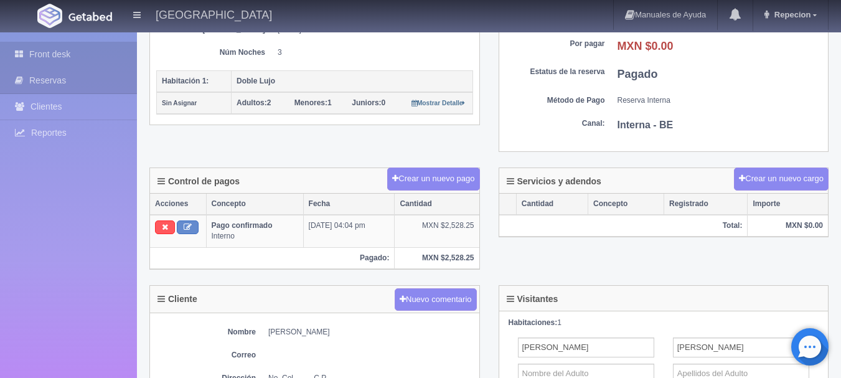
click at [59, 55] on link "Front desk" at bounding box center [68, 55] width 137 height 26
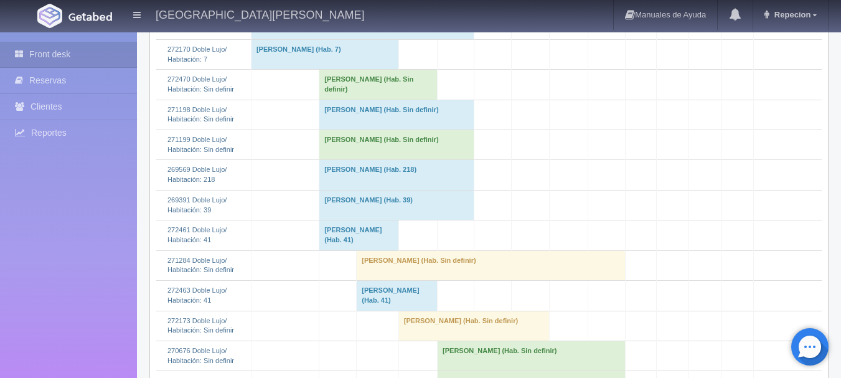
scroll to position [373, 0]
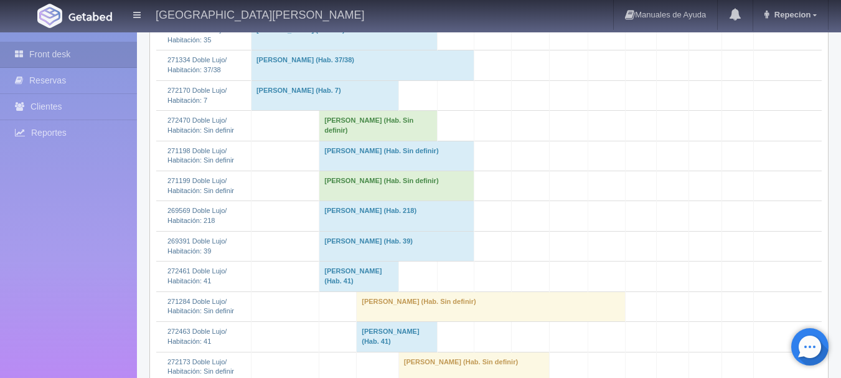
click at [345, 164] on td "Vivian Gonzalez (Hab. Sin definir)" at bounding box center [396, 156] width 155 height 30
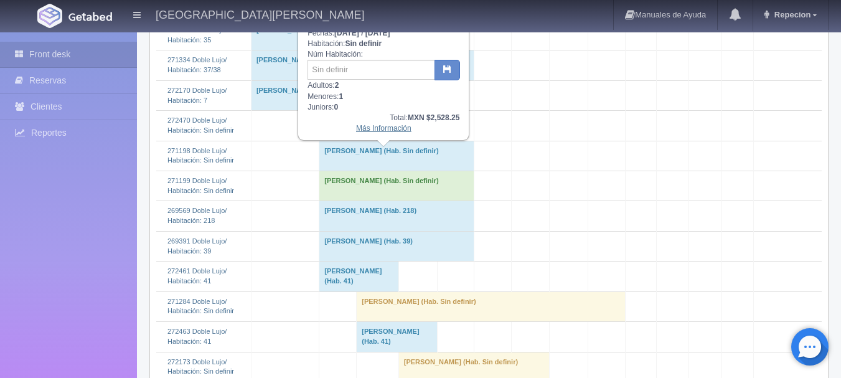
click at [375, 133] on link "Más Información" at bounding box center [383, 128] width 55 height 9
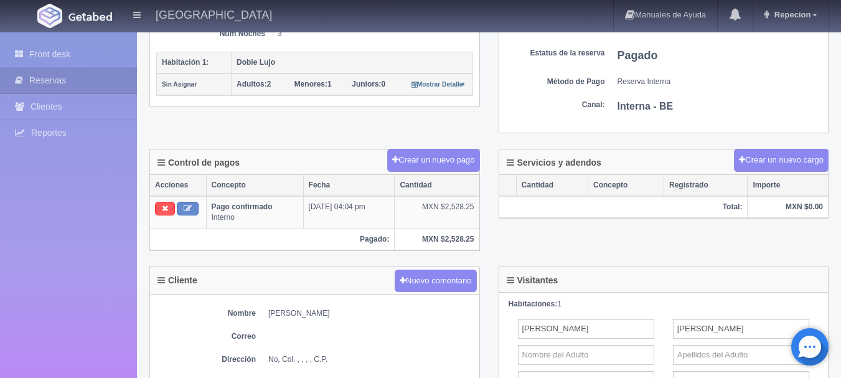
scroll to position [249, 0]
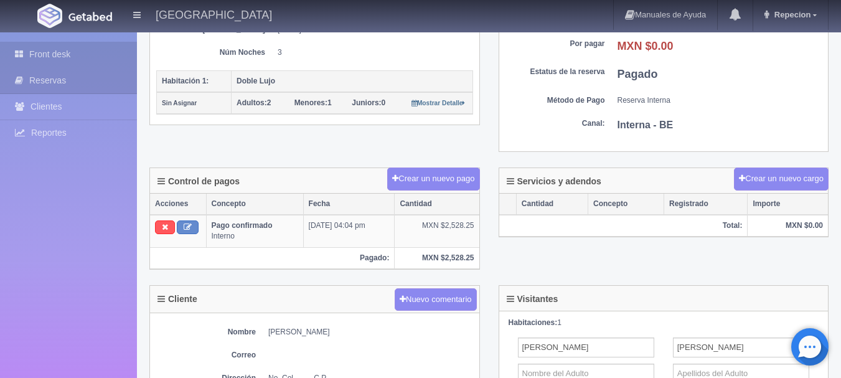
click at [63, 54] on link "Front desk" at bounding box center [68, 55] width 137 height 26
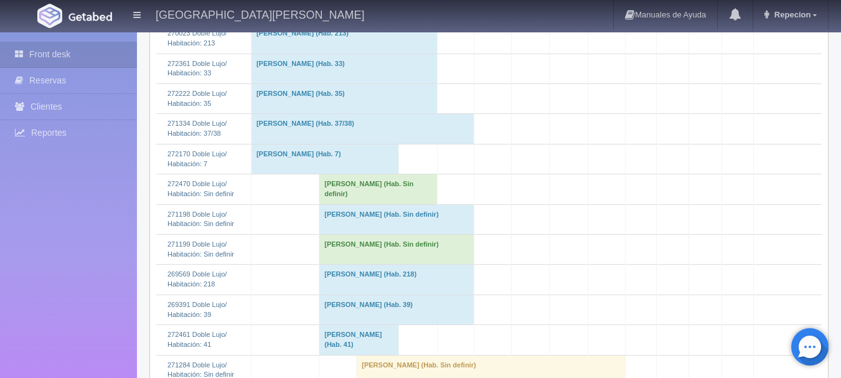
scroll to position [311, 0]
click at [350, 253] on td "Valeria Vasquez (Hab. Sin definir)" at bounding box center [396, 248] width 155 height 30
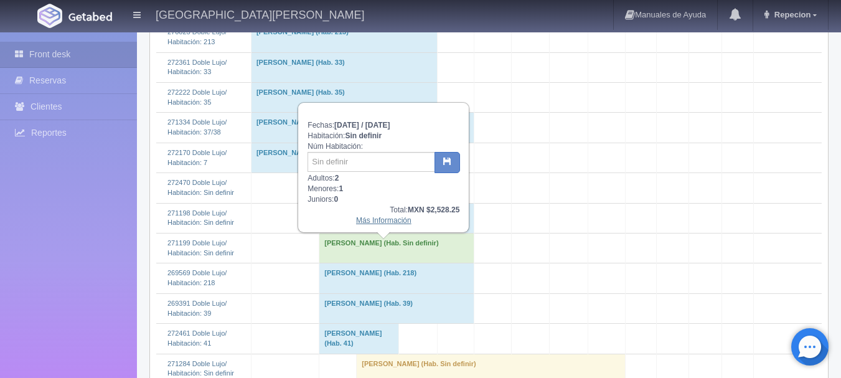
click at [385, 224] on link "Más Información" at bounding box center [383, 220] width 55 height 9
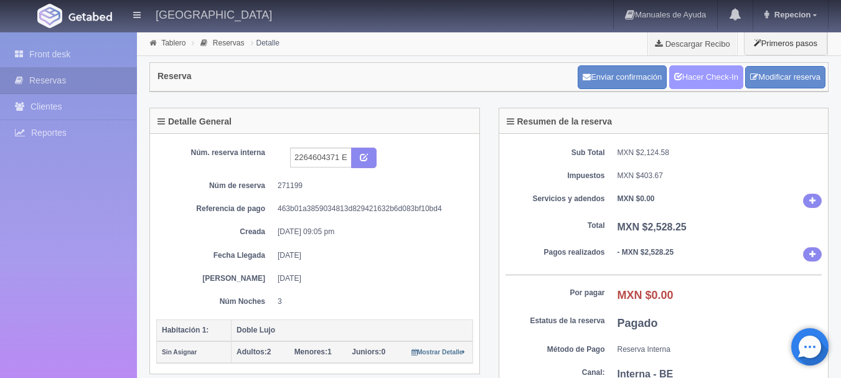
click at [686, 75] on link "Hacer Check-In" at bounding box center [706, 77] width 74 height 24
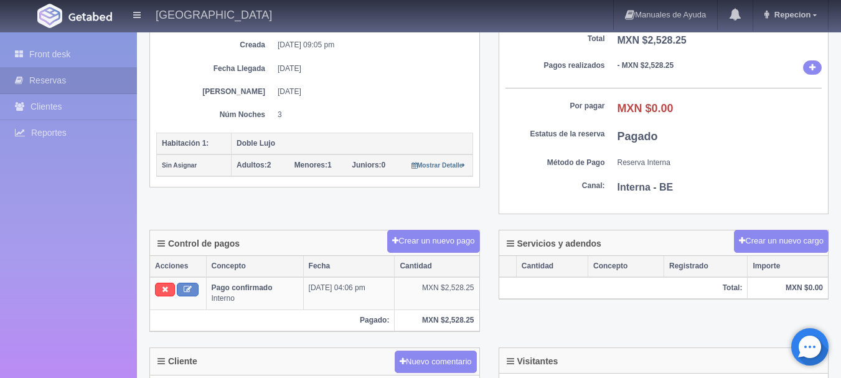
scroll to position [124, 0]
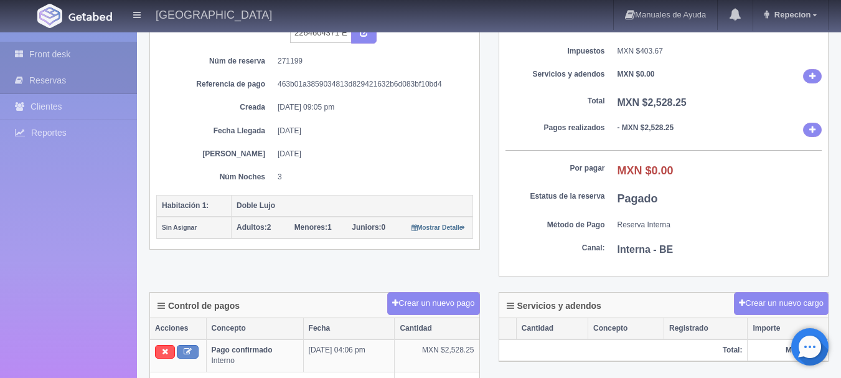
click at [55, 58] on link "Front desk" at bounding box center [68, 55] width 137 height 26
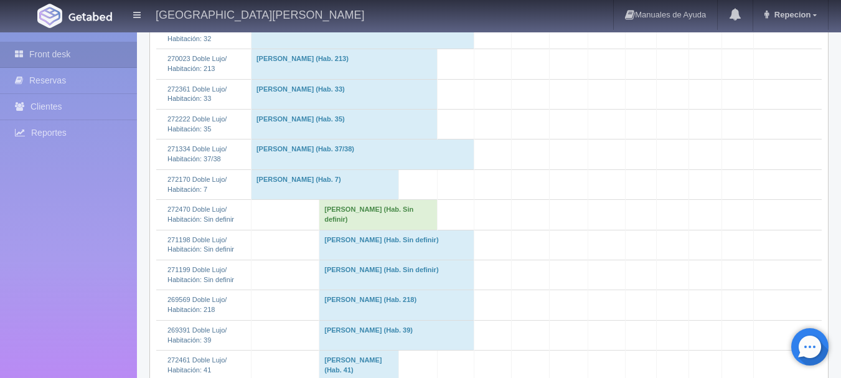
scroll to position [311, 0]
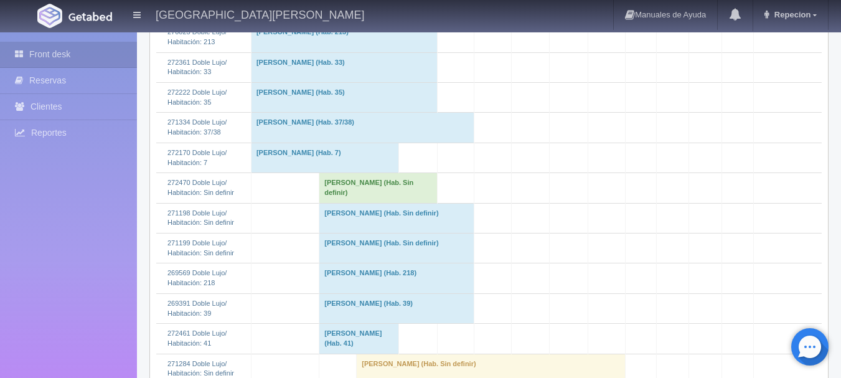
click at [362, 229] on td "[PERSON_NAME] (Hab. Sin definir)" at bounding box center [396, 218] width 155 height 30
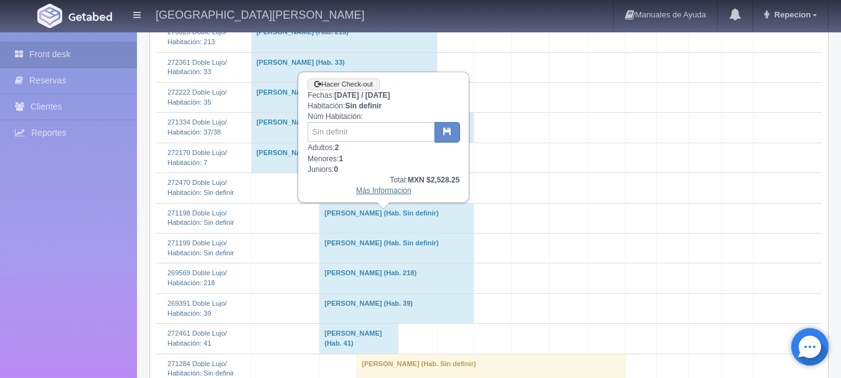
click at [365, 195] on link "Más Información" at bounding box center [383, 190] width 55 height 9
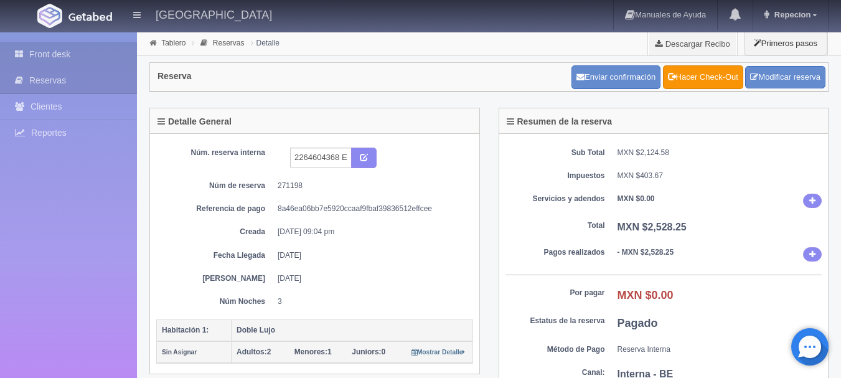
click at [54, 58] on link "Front desk" at bounding box center [68, 55] width 137 height 26
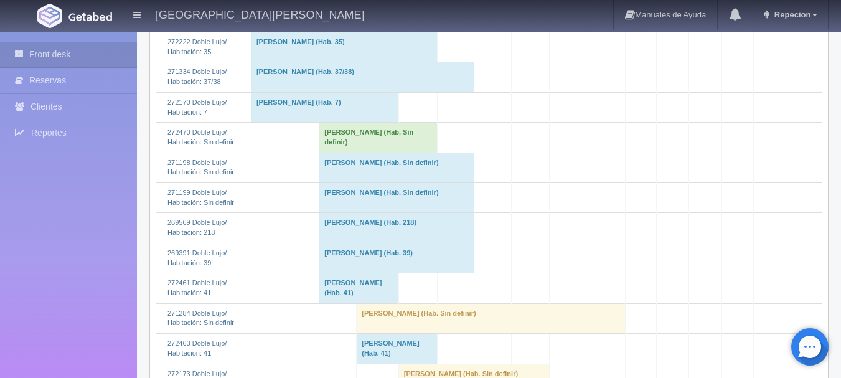
scroll to position [373, 0]
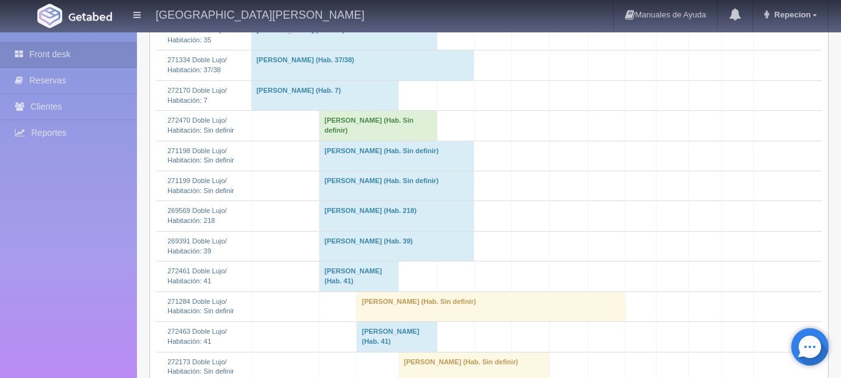
click at [342, 169] on td "Vivian Gonzalez (Hab. Sin definir)" at bounding box center [396, 156] width 155 height 30
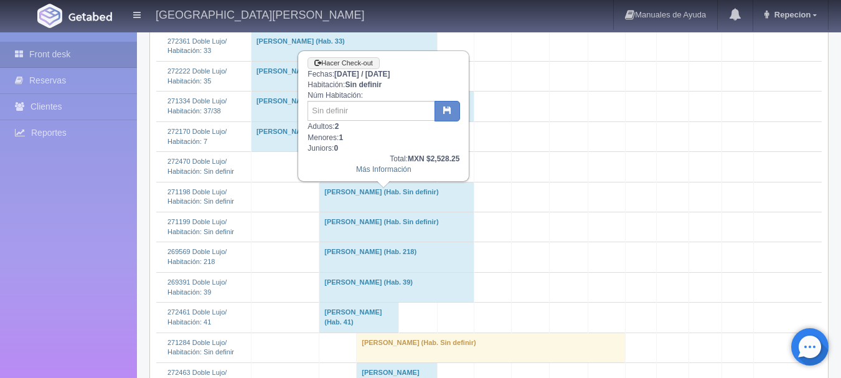
scroll to position [311, 0]
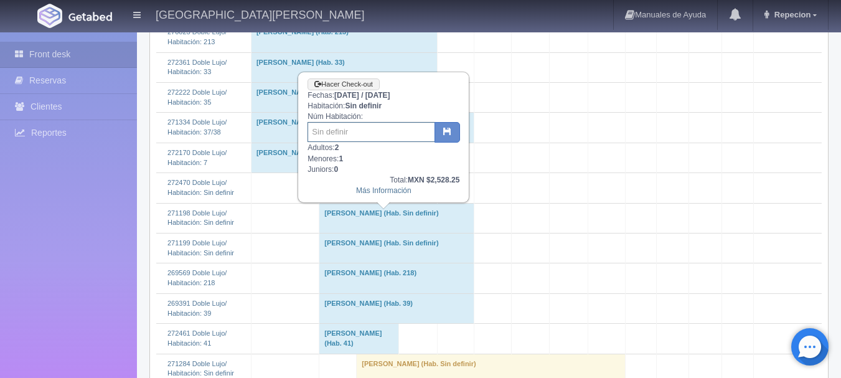
click at [337, 139] on input "text" at bounding box center [371, 132] width 128 height 20
type input "7"
click at [449, 132] on icon "button" at bounding box center [447, 131] width 8 height 8
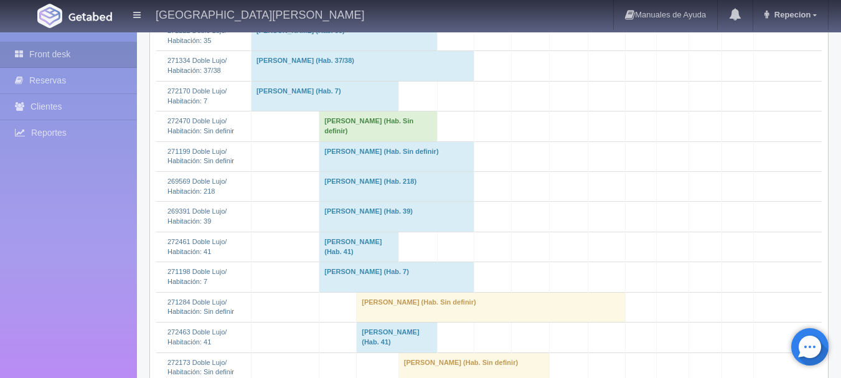
scroll to position [373, 0]
click at [338, 171] on td "[PERSON_NAME] (Hab. Sin definir)" at bounding box center [396, 156] width 155 height 30
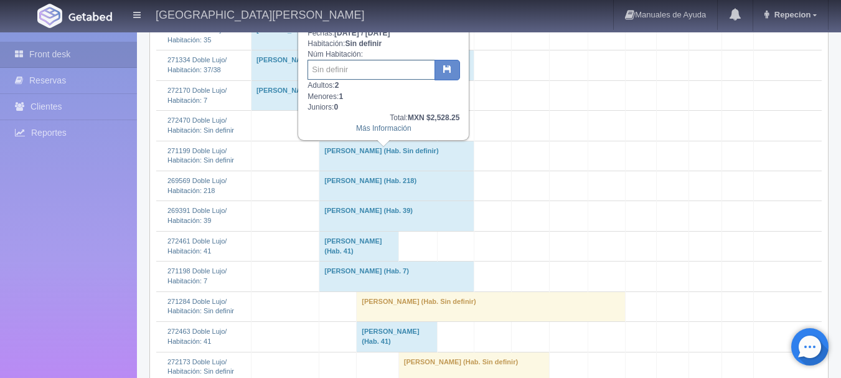
click at [344, 77] on input "text" at bounding box center [371, 70] width 128 height 20
type input "7"
click at [446, 72] on icon "button" at bounding box center [447, 69] width 8 height 8
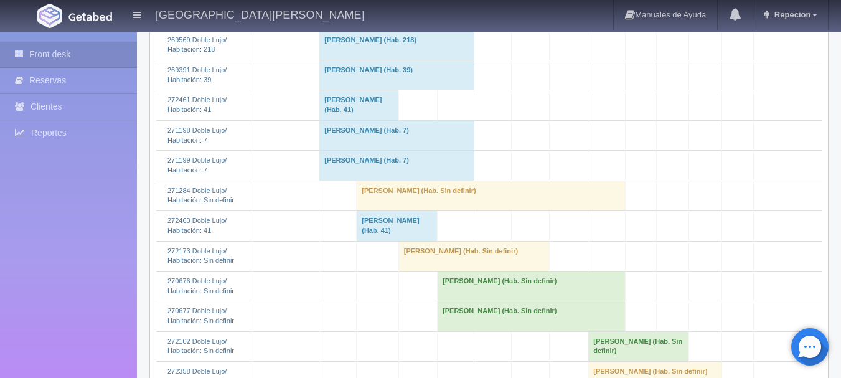
scroll to position [498, 0]
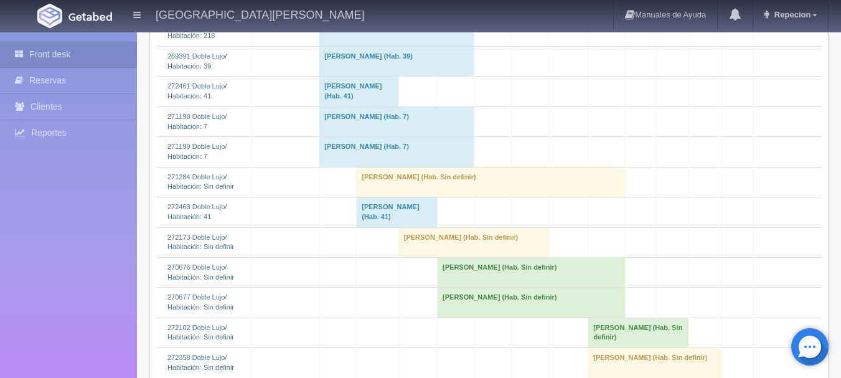
click at [381, 136] on td "Vivian Gonzalez (Hab. 7)" at bounding box center [396, 121] width 155 height 30
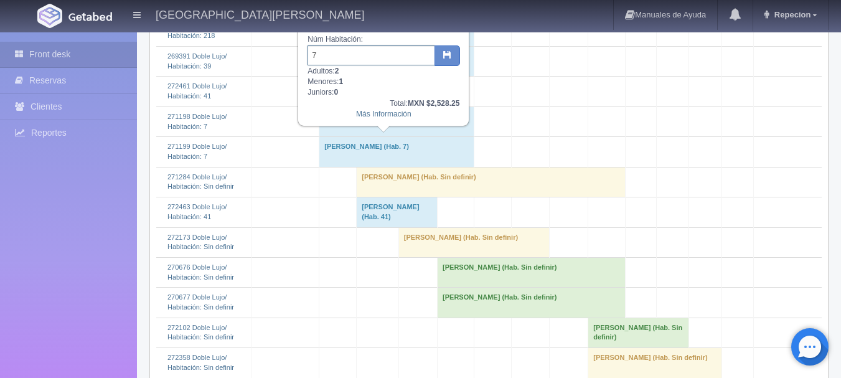
click at [334, 57] on input "7" at bounding box center [371, 55] width 128 height 20
type input "8"
click at [448, 59] on icon "button" at bounding box center [447, 54] width 8 height 8
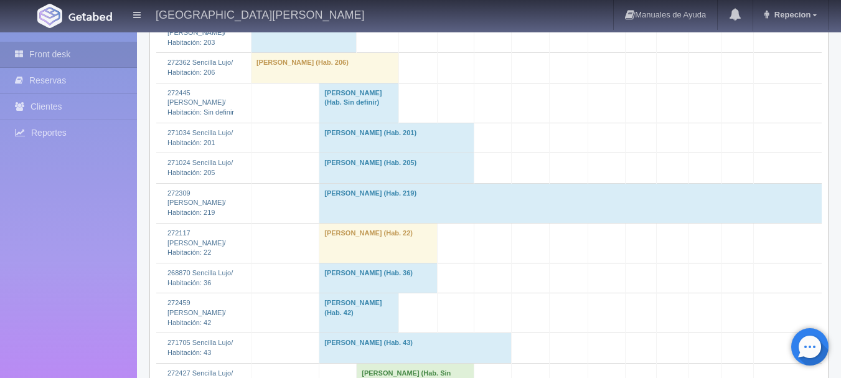
scroll to position [1432, 0]
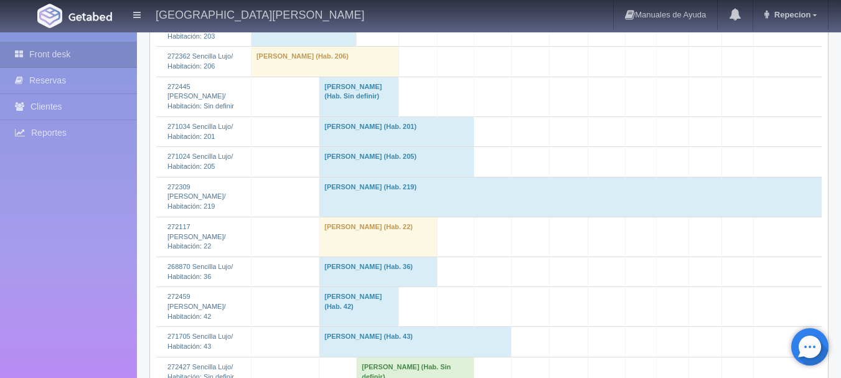
click at [338, 116] on td "[PERSON_NAME] (Hab. Sin definir)" at bounding box center [359, 97] width 80 height 40
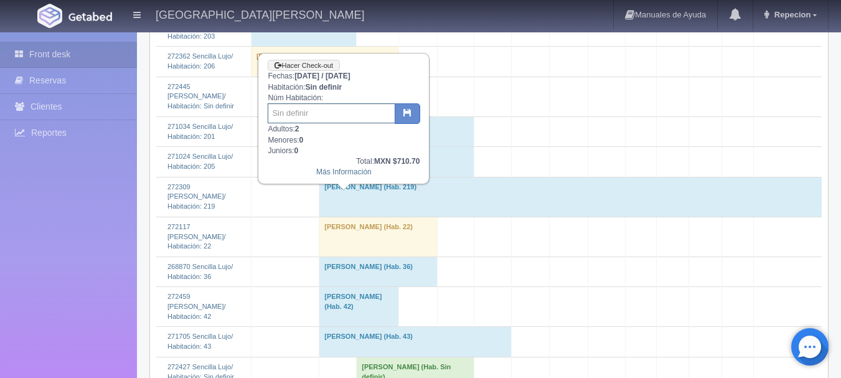
click at [301, 115] on input "text" at bounding box center [332, 113] width 128 height 20
type input "104"
click at [398, 113] on button "button" at bounding box center [408, 113] width 26 height 21
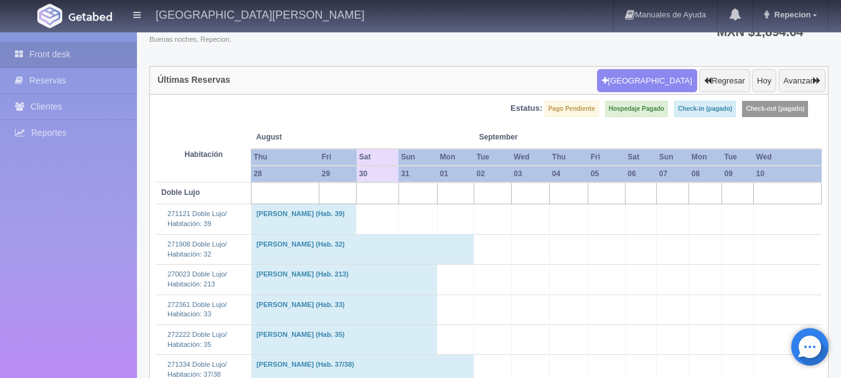
scroll to position [249, 0]
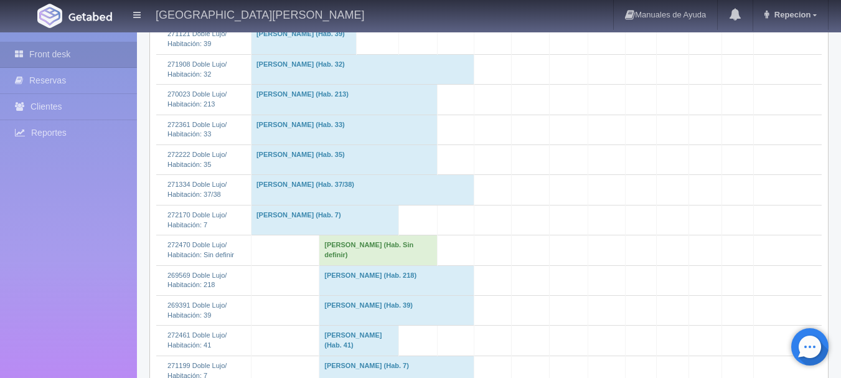
click at [337, 259] on td "[PERSON_NAME] (Hab. Sin definir)" at bounding box center [378, 250] width 118 height 30
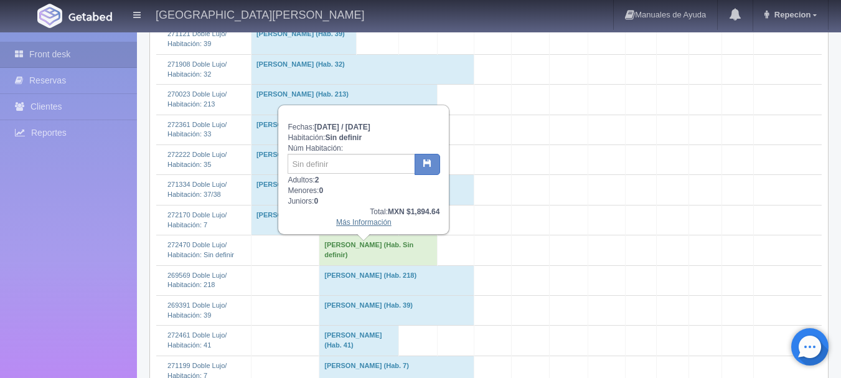
click at [359, 227] on link "Más Información" at bounding box center [363, 222] width 55 height 9
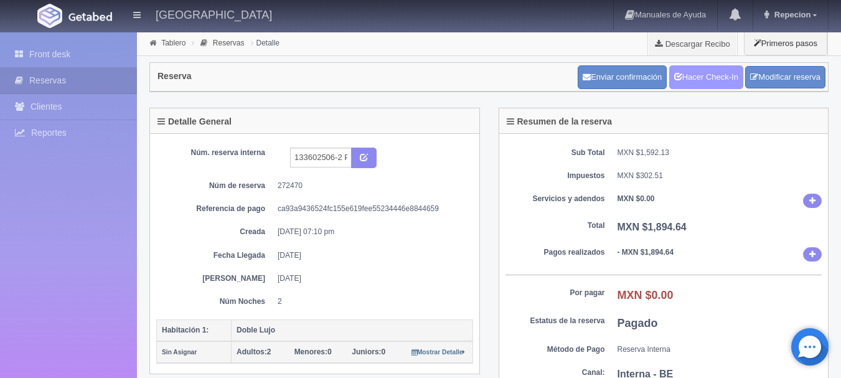
click at [700, 80] on link "Hacer Check-In" at bounding box center [706, 77] width 74 height 24
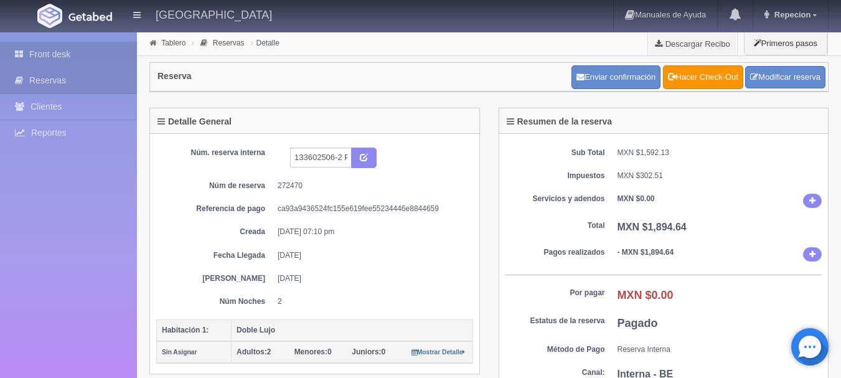
click at [63, 53] on link "Front desk" at bounding box center [68, 55] width 137 height 26
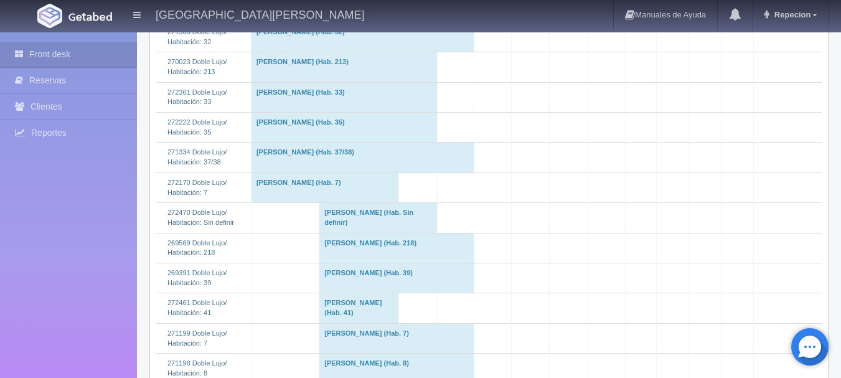
scroll to position [249, 0]
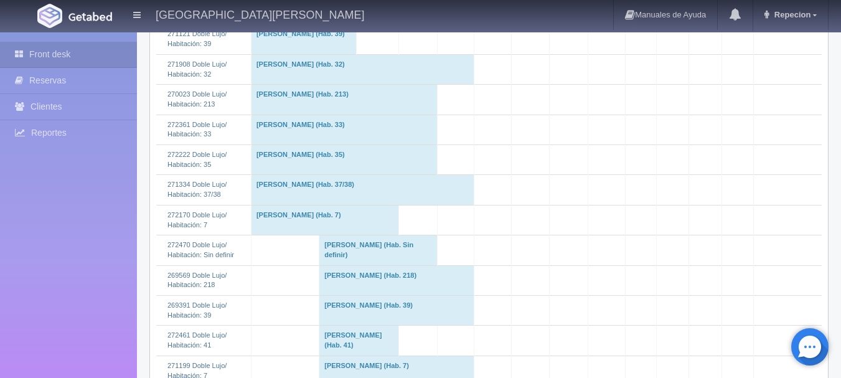
click at [360, 263] on td "Ernesto Nieblas valdivia (Hab. Sin definir)" at bounding box center [378, 250] width 118 height 30
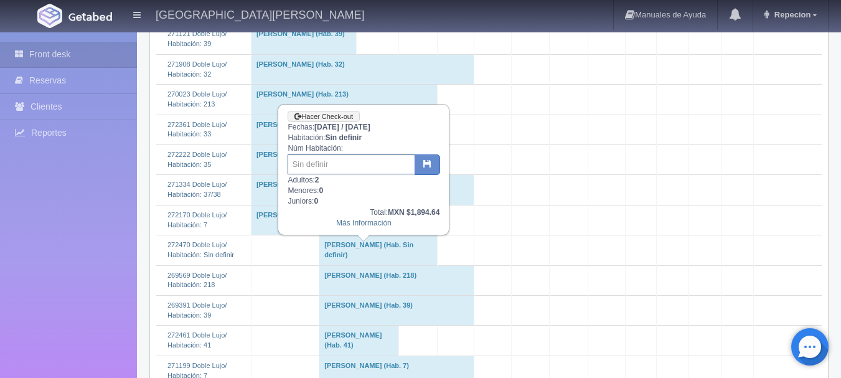
click at [327, 159] on input "text" at bounding box center [352, 164] width 128 height 20
type input "32"
click at [426, 173] on button "button" at bounding box center [428, 164] width 26 height 21
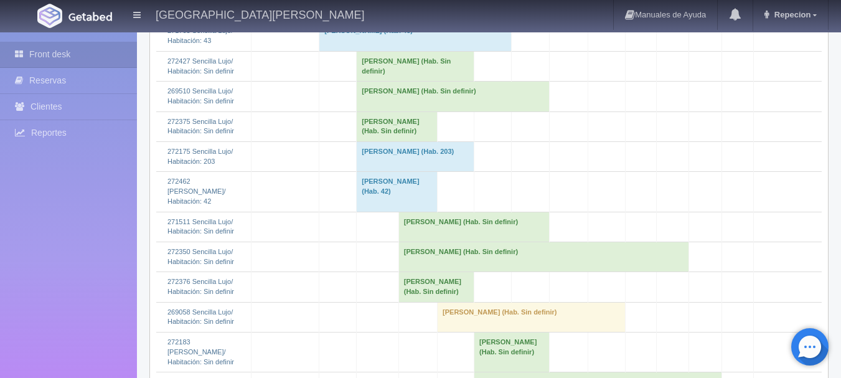
scroll to position [1805, 0]
